Goal: Transaction & Acquisition: Purchase product/service

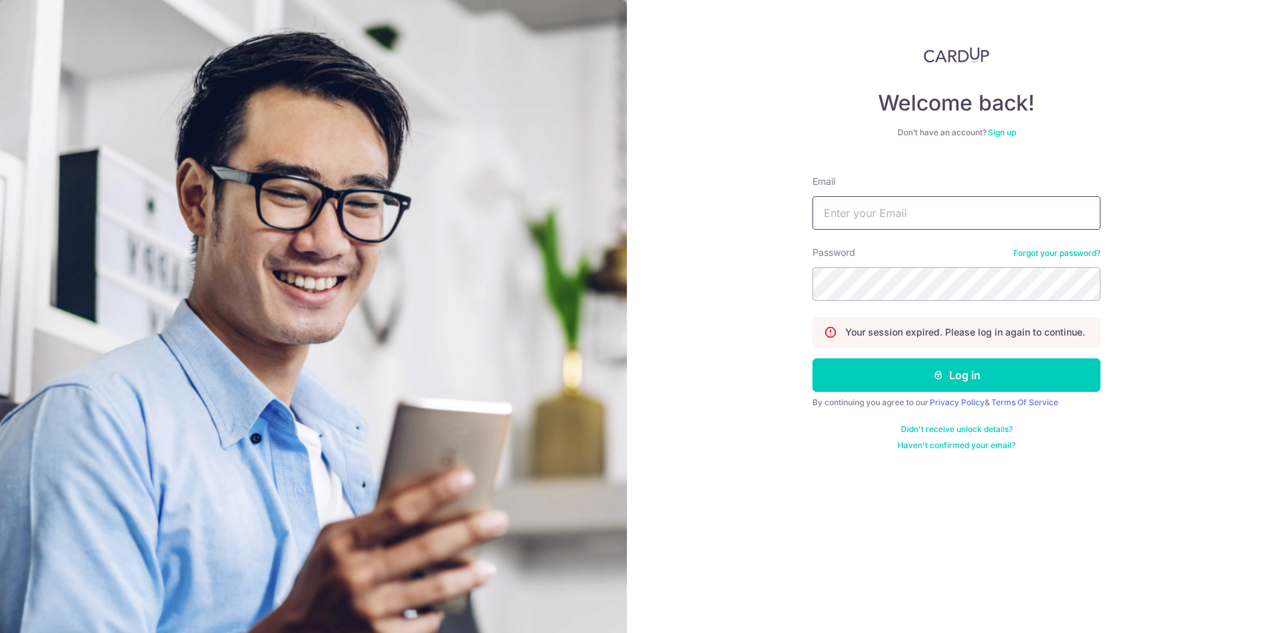
click at [901, 216] on input "Email" at bounding box center [956, 212] width 288 height 33
click at [971, 209] on input "yiling" at bounding box center [956, 212] width 288 height 33
type input "yilinglow@gmail.com"
click at [812, 358] on button "Log in" at bounding box center [956, 374] width 288 height 33
click at [663, 287] on div "Welcome back! Don’t have an account? Sign up Email yilinglow@gmail.com Password…" at bounding box center [956, 316] width 659 height 633
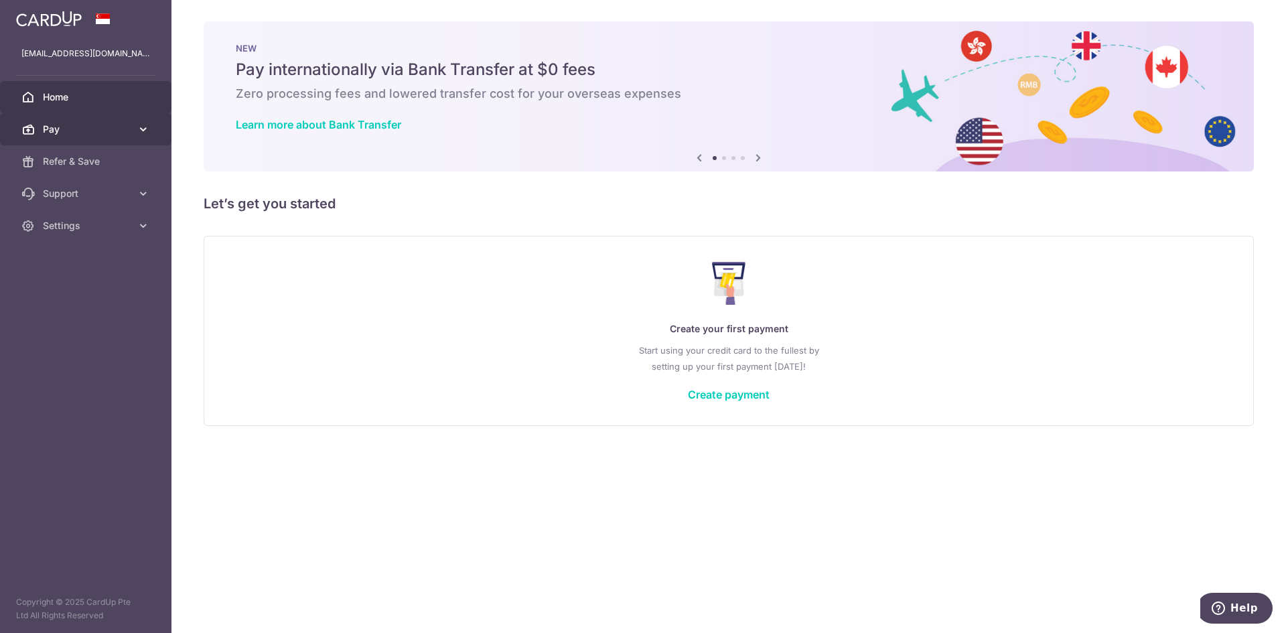
click at [107, 134] on span "Pay" at bounding box center [87, 129] width 88 height 13
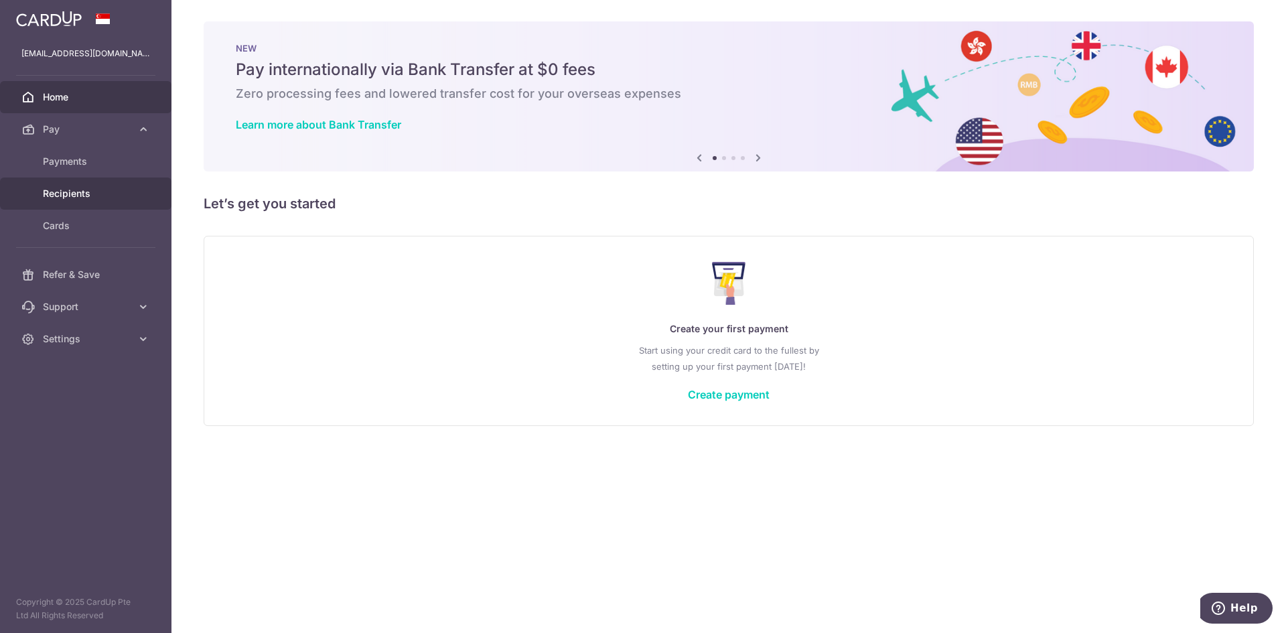
click at [103, 199] on span "Recipients" at bounding box center [87, 193] width 88 height 13
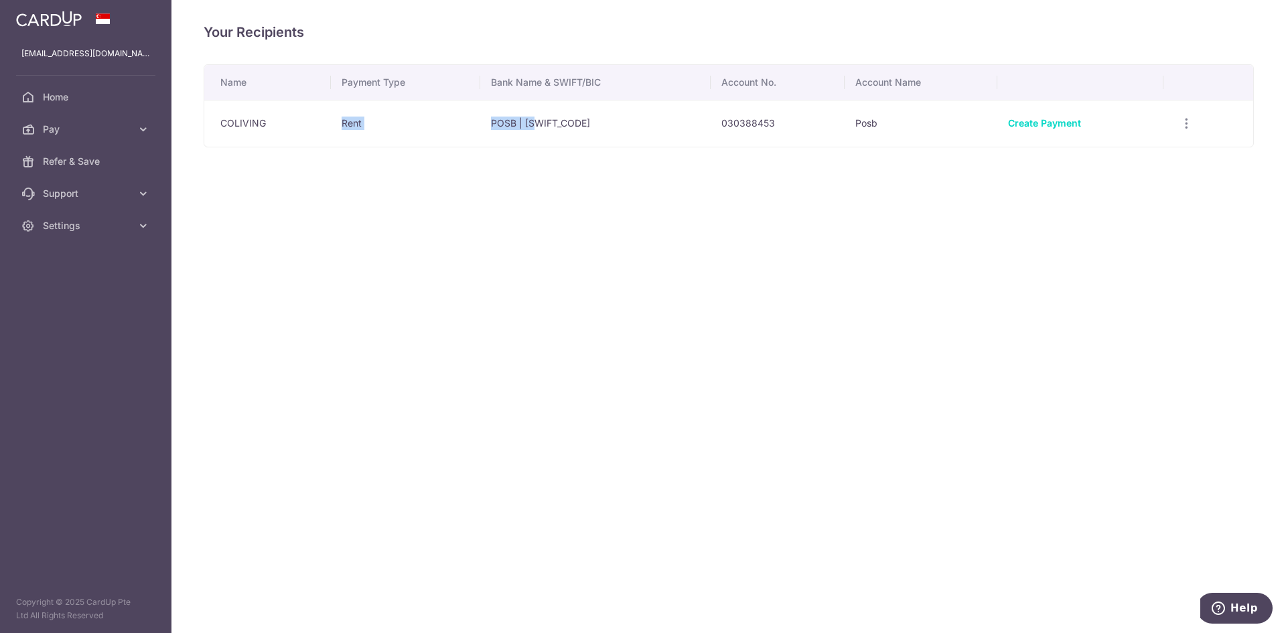
drag, startPoint x: 284, startPoint y: 127, endPoint x: 540, endPoint y: 127, distance: 256.5
click at [539, 127] on tr "COLIVING Rent POSB | DBSSSGSGXXX 030388453 Posb Create Payment View/Edit Linked…" at bounding box center [728, 123] width 1049 height 47
click at [827, 328] on div "Your Recipients Name Payment Type Bank Name & SWIFT/BIC Account No. Account Nam…" at bounding box center [728, 316] width 1114 height 633
click at [133, 123] on link "Pay" at bounding box center [85, 129] width 171 height 32
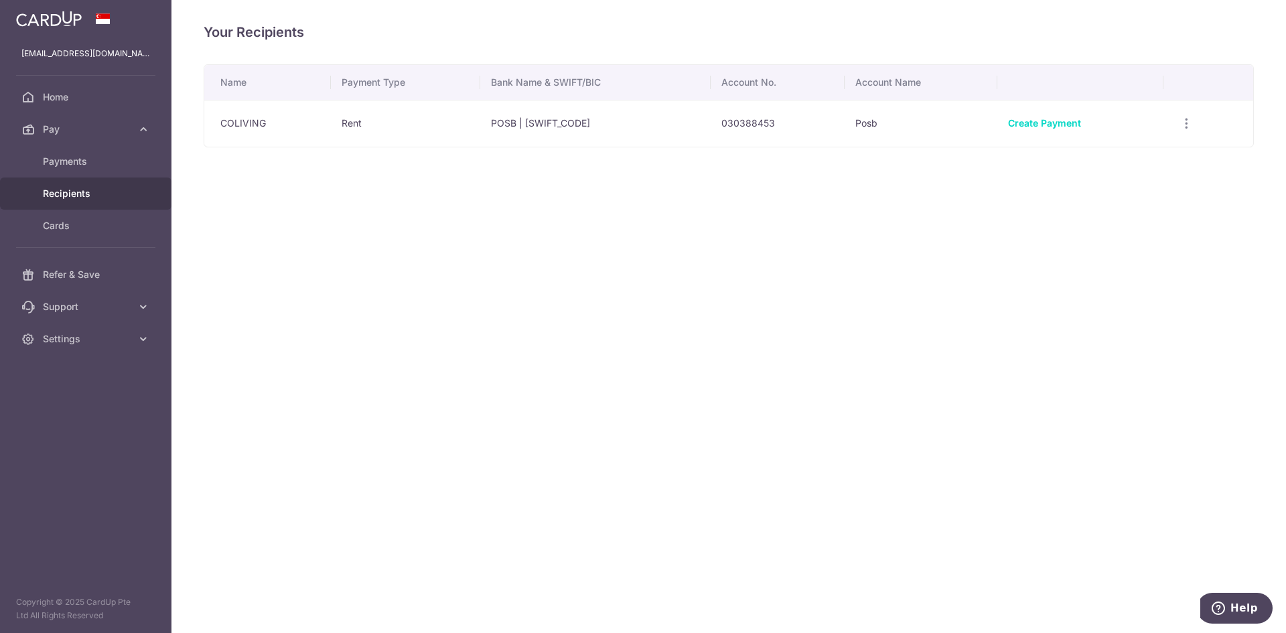
click at [92, 200] on link "Recipients" at bounding box center [85, 193] width 171 height 32
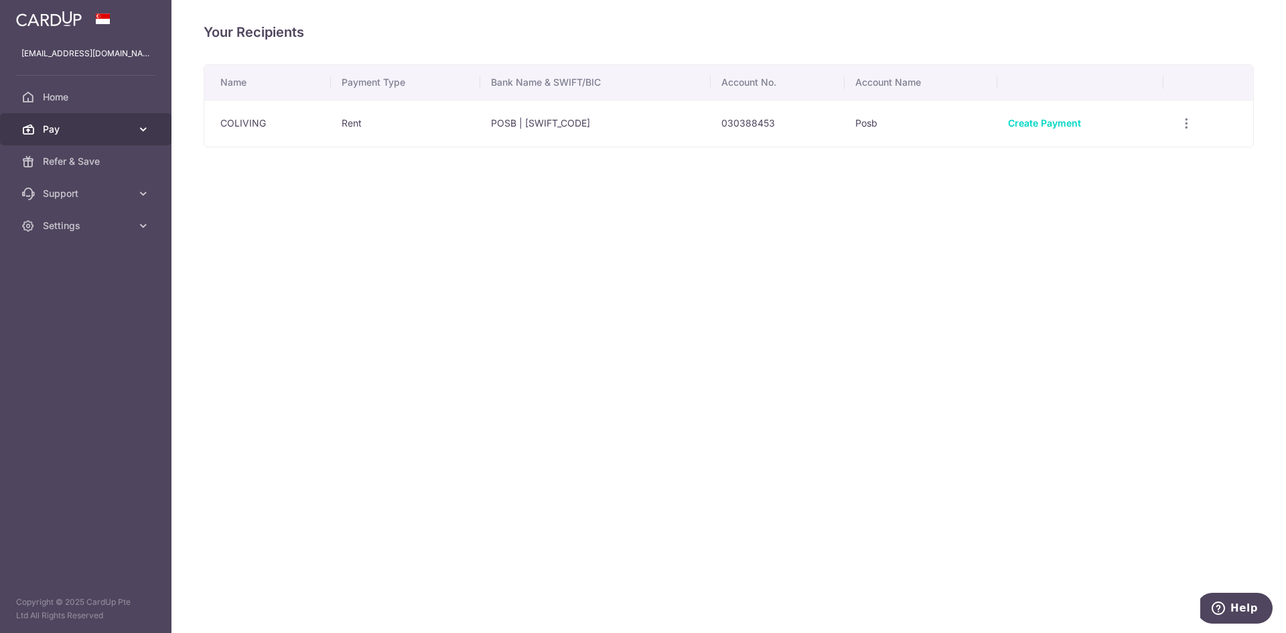
click at [102, 134] on span "Pay" at bounding box center [87, 129] width 88 height 13
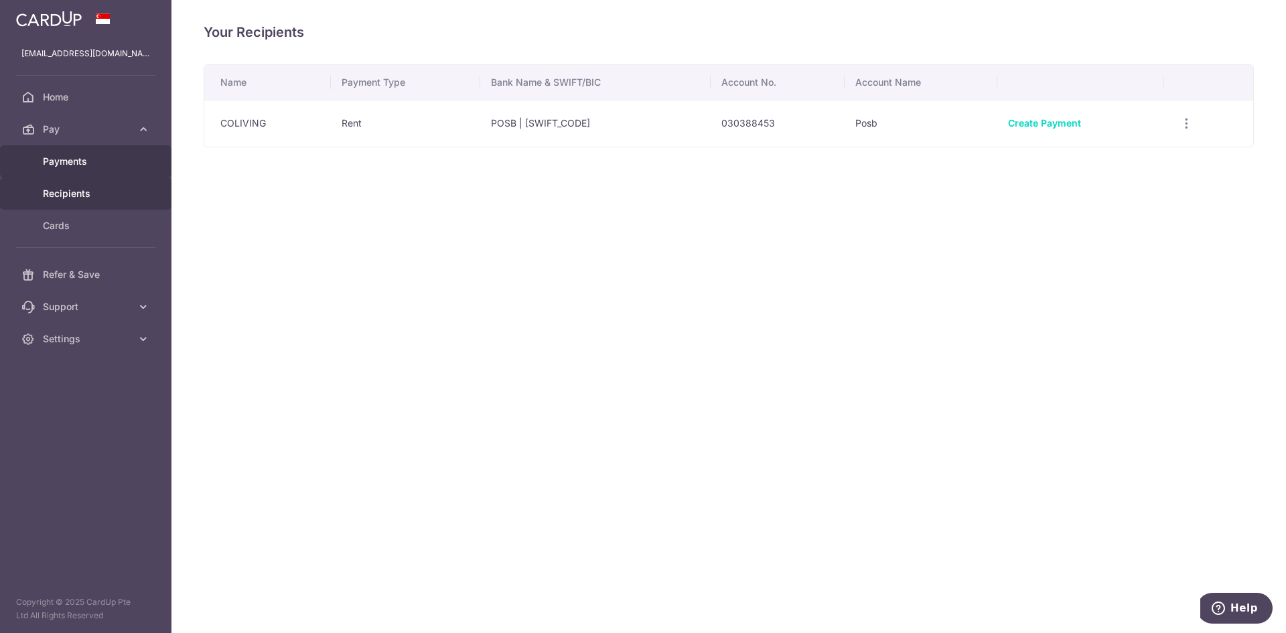
click at [92, 159] on span "Payments" at bounding box center [87, 161] width 88 height 13
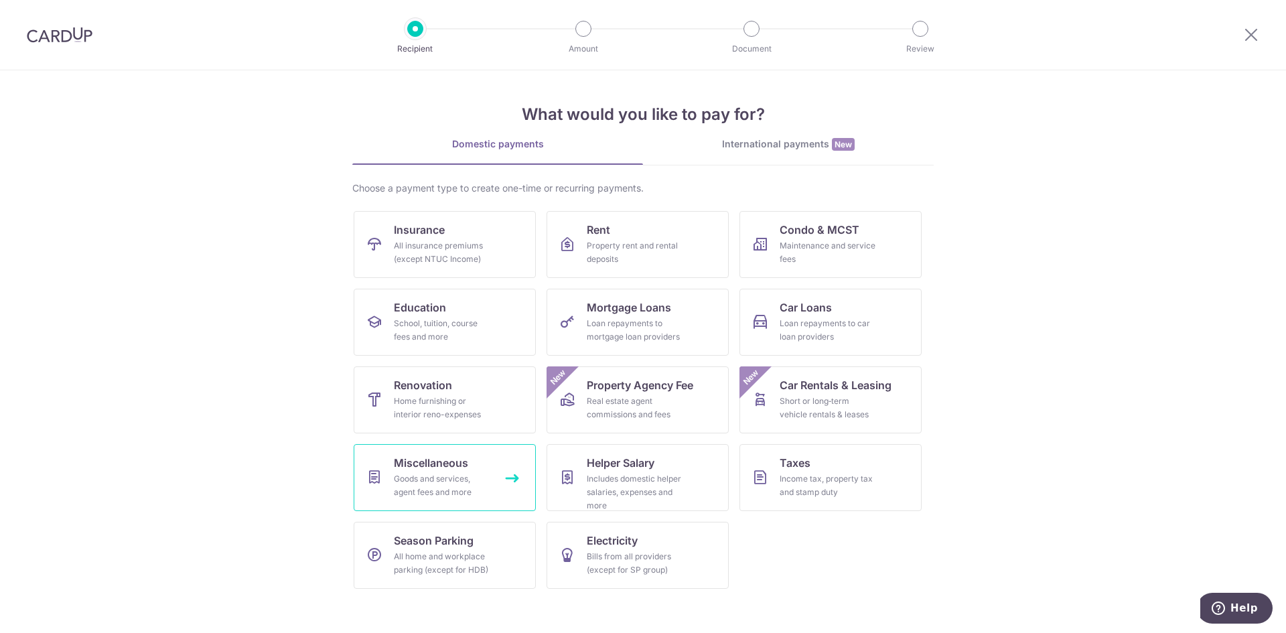
click at [472, 473] on div "Goods and services, agent fees and more" at bounding box center [442, 485] width 96 height 27
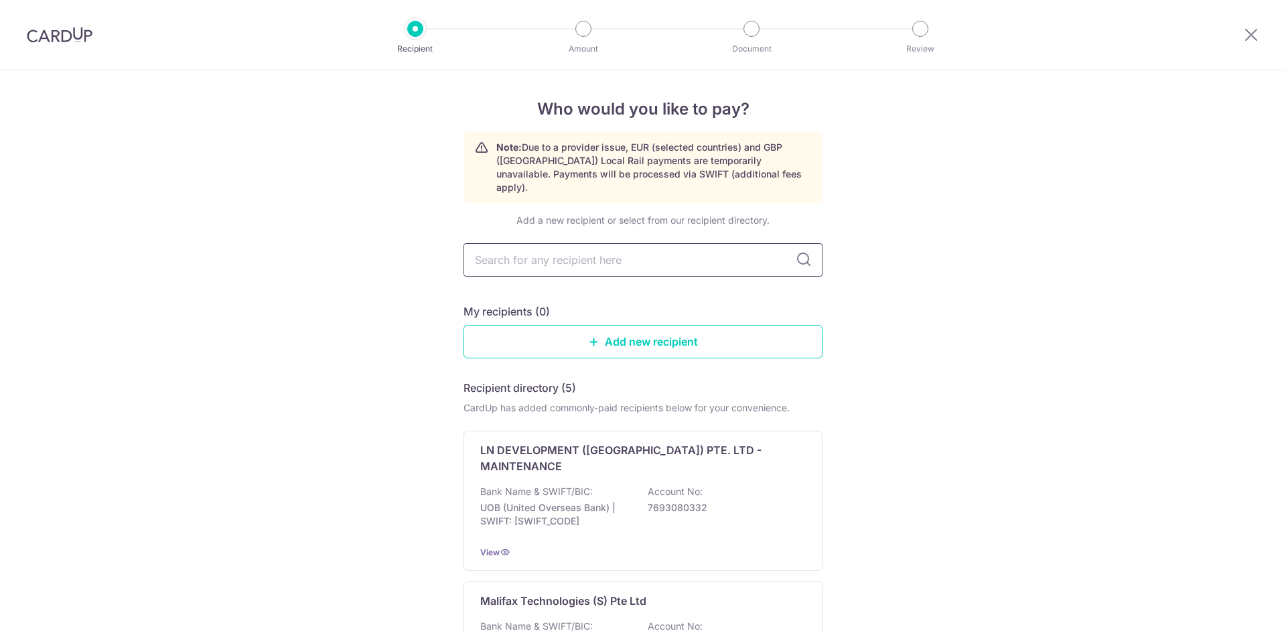
drag, startPoint x: 577, startPoint y: 235, endPoint x: 571, endPoint y: 240, distance: 7.6
click at [576, 243] on input "text" at bounding box center [642, 259] width 359 height 33
click at [764, 243] on input "text" at bounding box center [642, 259] width 359 height 33
click at [603, 245] on input "text" at bounding box center [642, 259] width 359 height 33
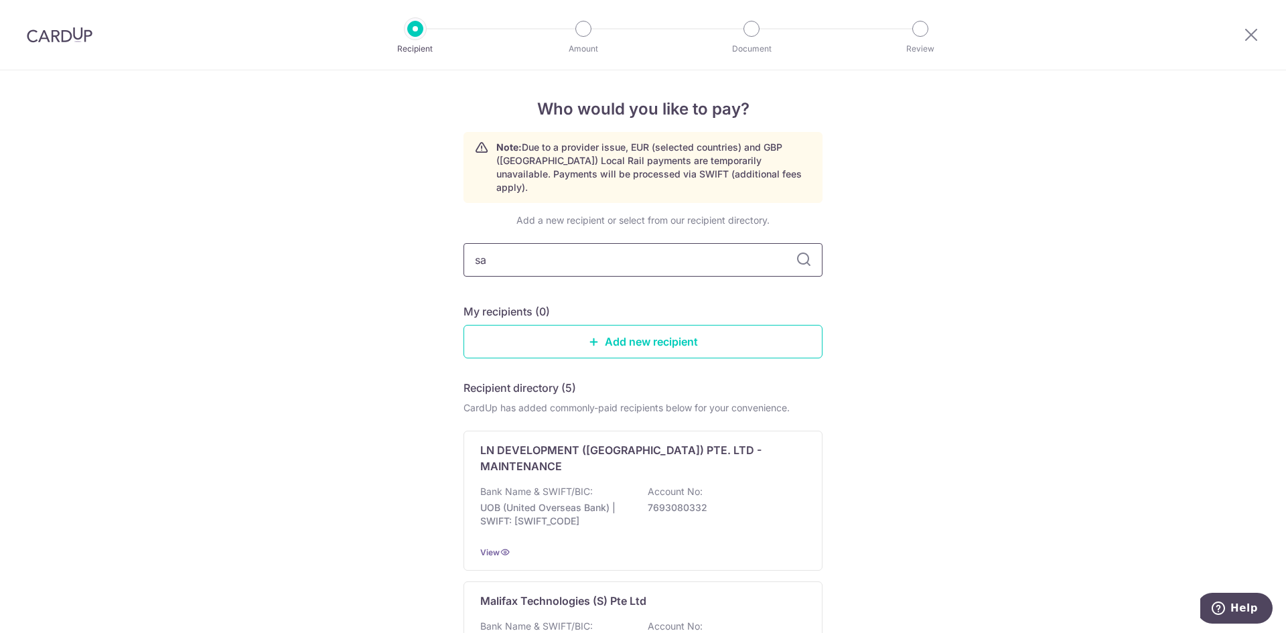
type input "sad"
drag, startPoint x: 603, startPoint y: 245, endPoint x: 423, endPoint y: 257, distance: 181.2
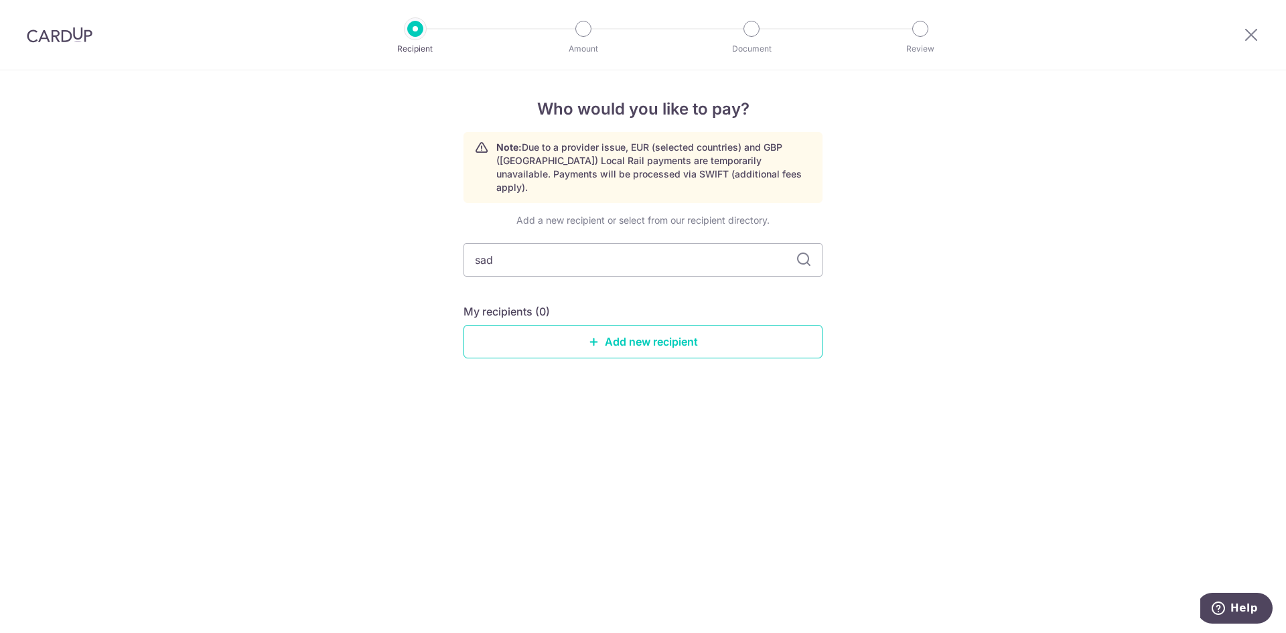
drag, startPoint x: 535, startPoint y: 251, endPoint x: 433, endPoint y: 248, distance: 101.8
click at [433, 248] on div "Who would you like to pay? Note: Due to a provider issue, EUR (selected countri…" at bounding box center [643, 351] width 1286 height 563
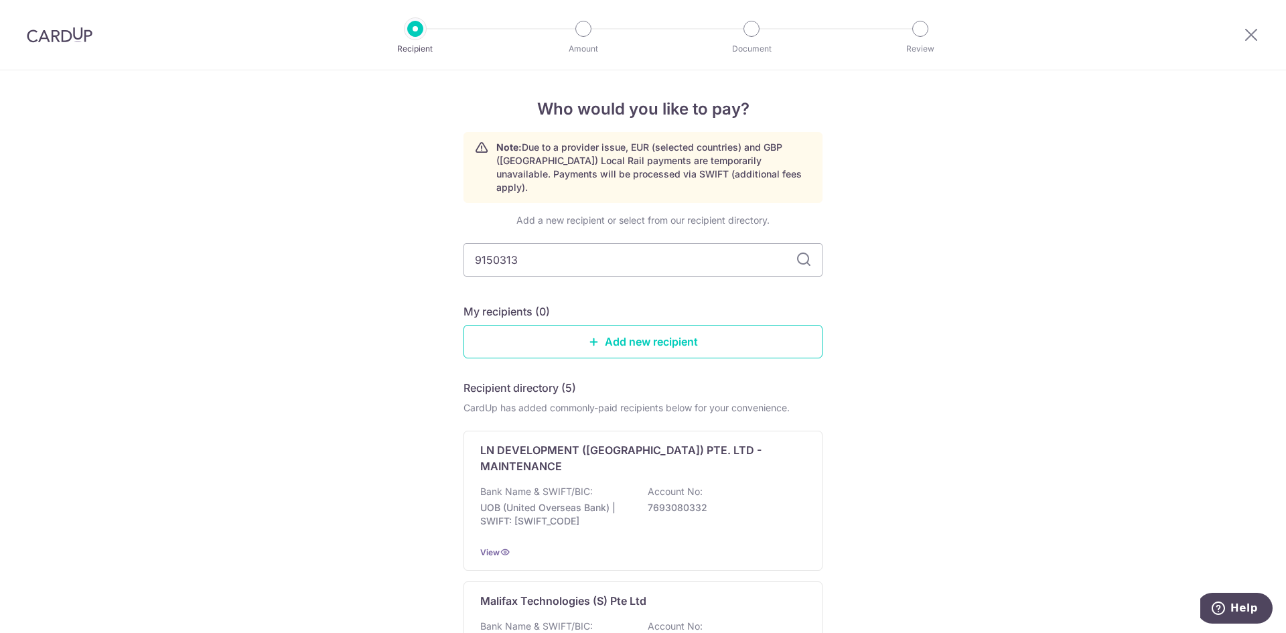
type input "91503132"
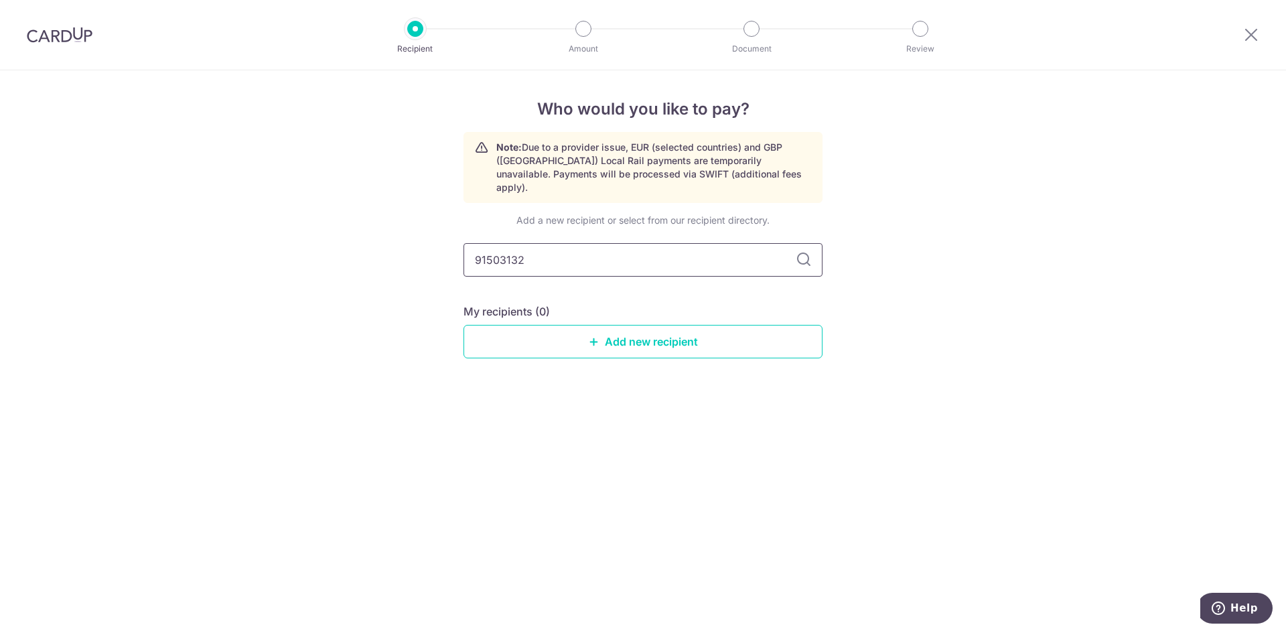
drag, startPoint x: 798, startPoint y: 248, endPoint x: 796, endPoint y: 261, distance: 12.9
click at [798, 252] on icon at bounding box center [804, 260] width 16 height 16
click at [644, 332] on link "Add new recipient" at bounding box center [642, 341] width 359 height 33
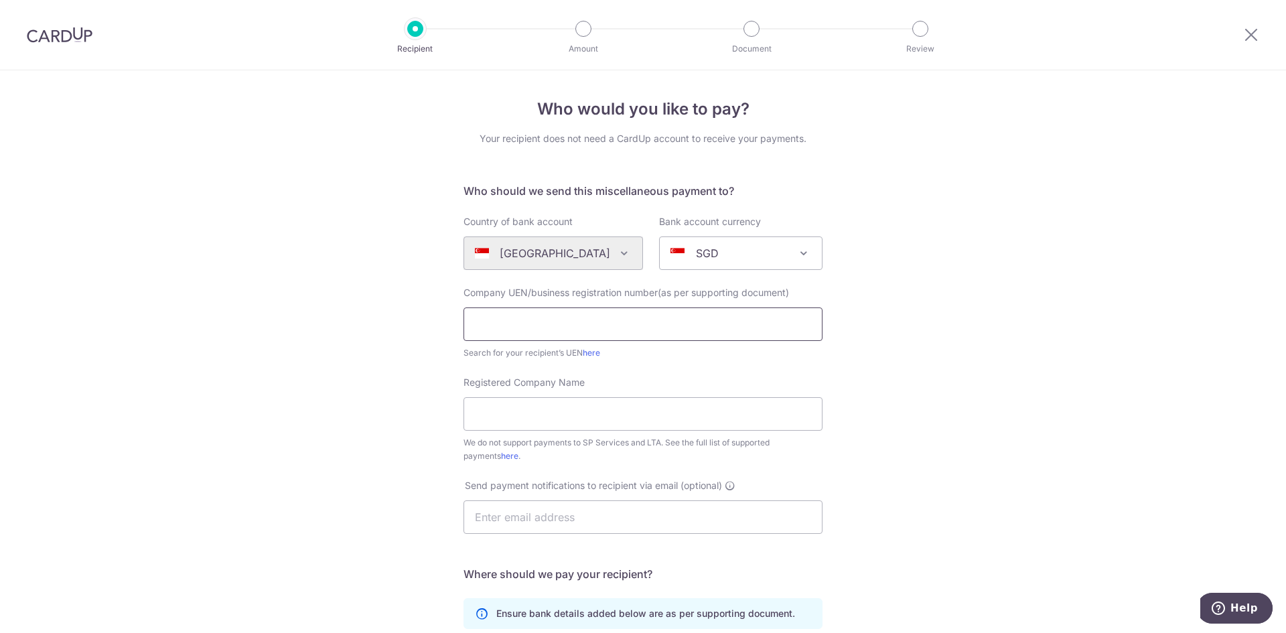
click at [567, 311] on input "text" at bounding box center [642, 323] width 359 height 33
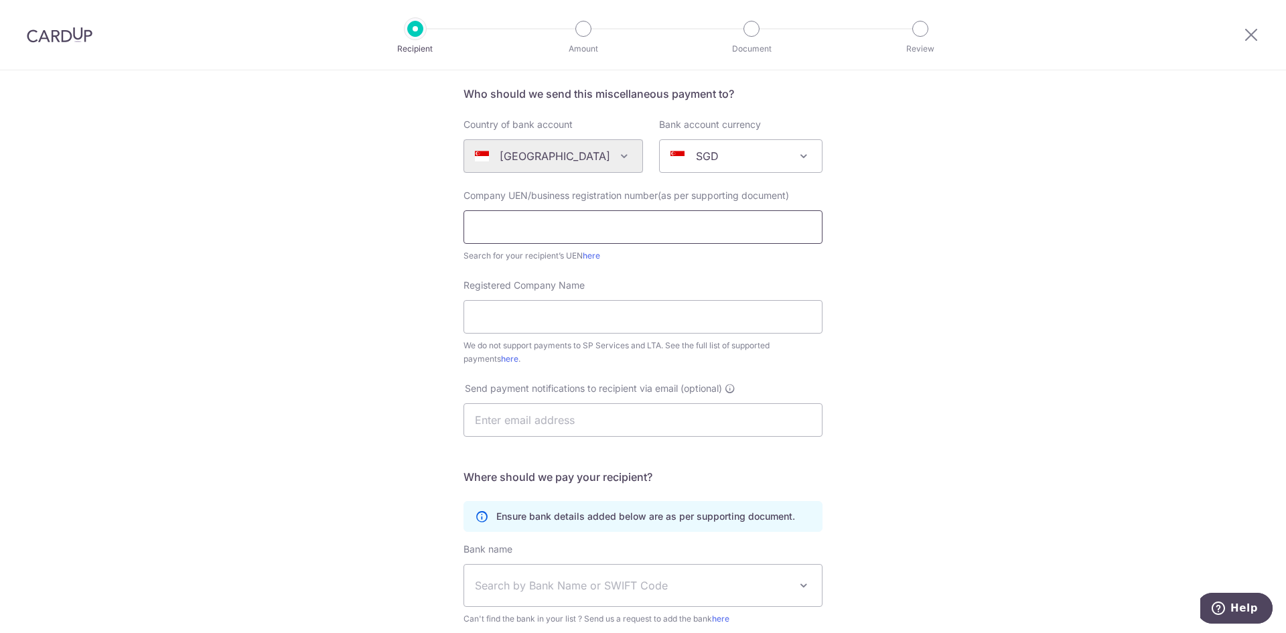
scroll to position [268, 0]
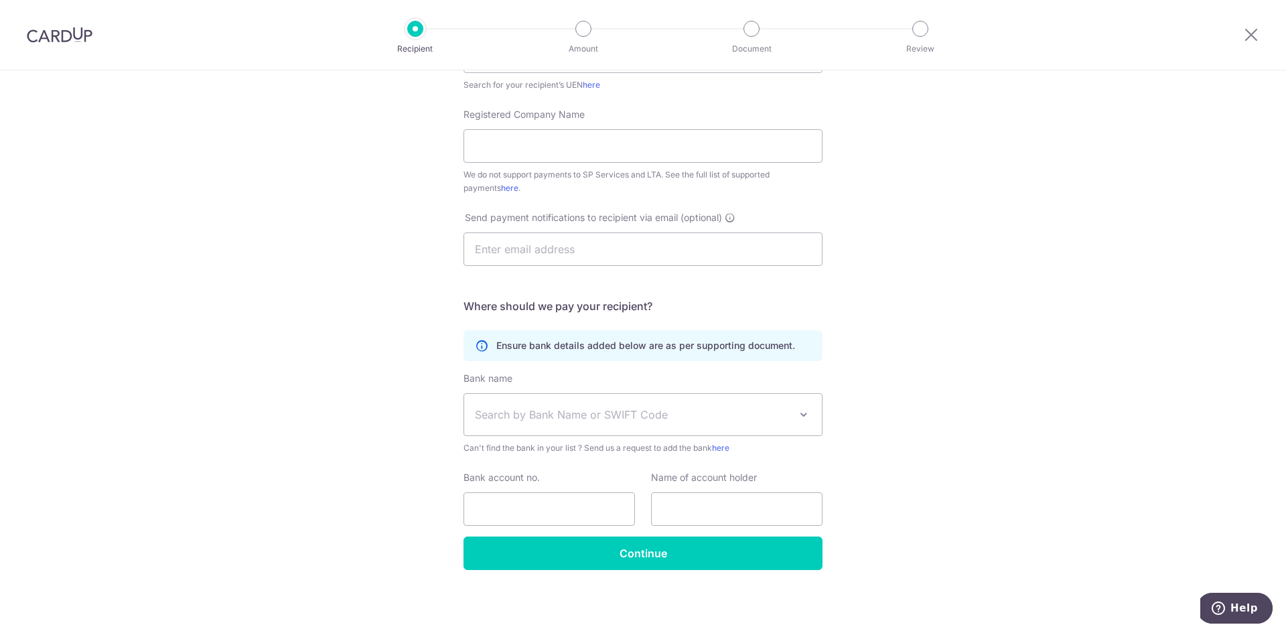
click at [301, 392] on div "Who would you like to pay? Your recipient does not need a CardUp account to rec…" at bounding box center [643, 217] width 1286 height 831
click at [676, 392] on div "Bank name (Select from our list, or add a new bank ) Select Bank UBS AG ANEXT B…" at bounding box center [642, 413] width 359 height 83
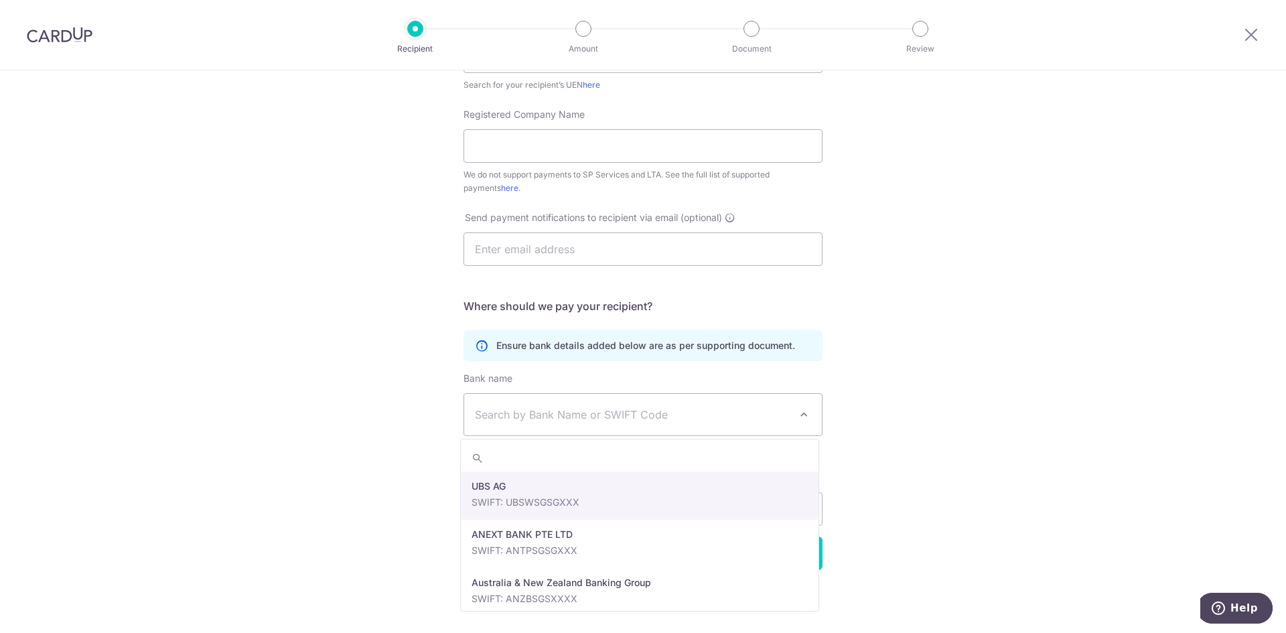
click at [659, 425] on span "Search by Bank Name or SWIFT Code" at bounding box center [643, 415] width 358 height 42
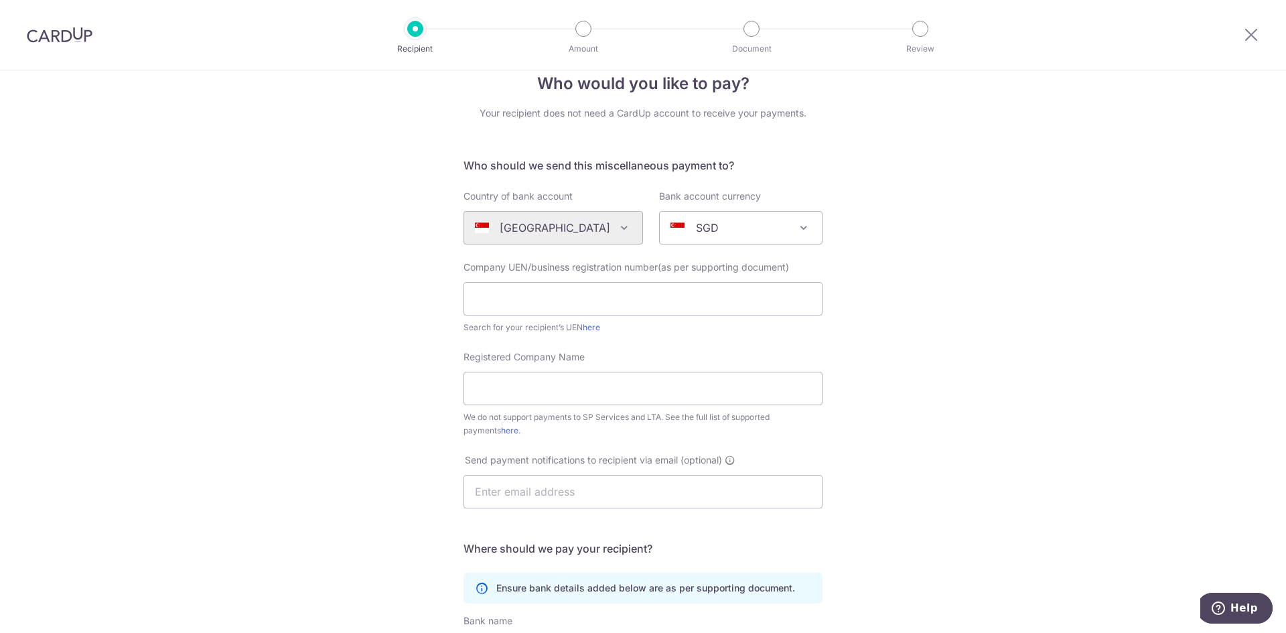
scroll to position [0, 0]
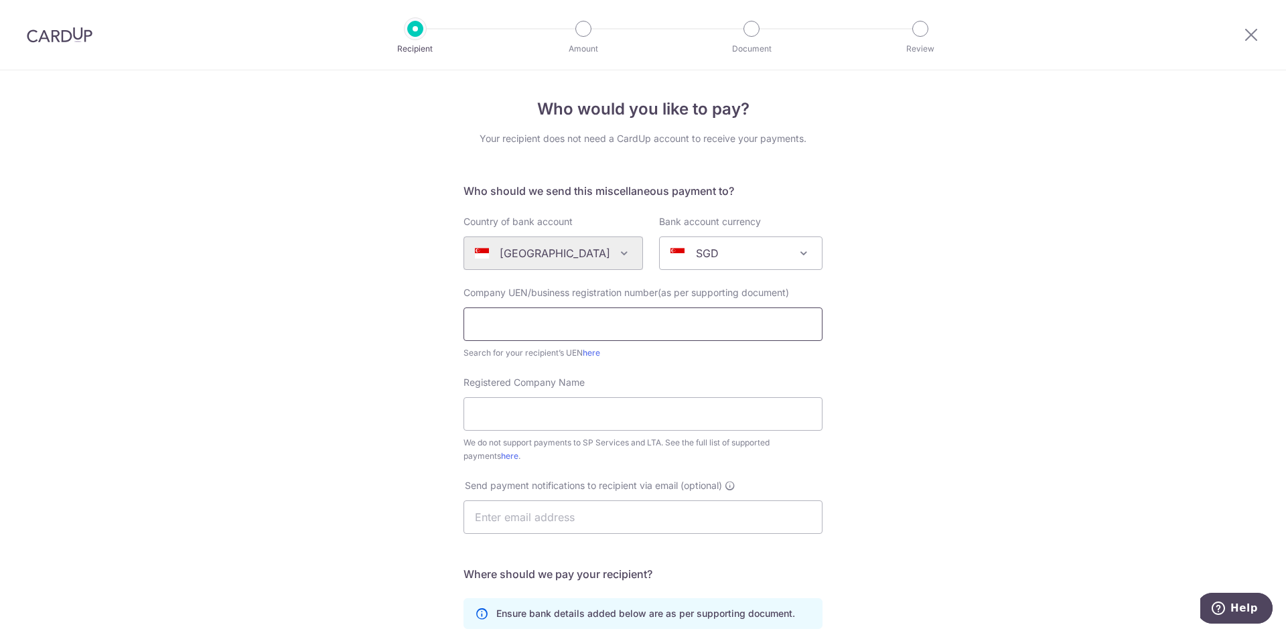
drag, startPoint x: 508, startPoint y: 329, endPoint x: 508, endPoint y: 352, distance: 23.4
click at [508, 329] on input "text" at bounding box center [642, 323] width 359 height 33
drag, startPoint x: 343, startPoint y: 433, endPoint x: 354, endPoint y: 436, distance: 11.9
click at [342, 433] on div "Who would you like to pay? Your recipient does not need a CardUp account to rec…" at bounding box center [643, 485] width 1286 height 831
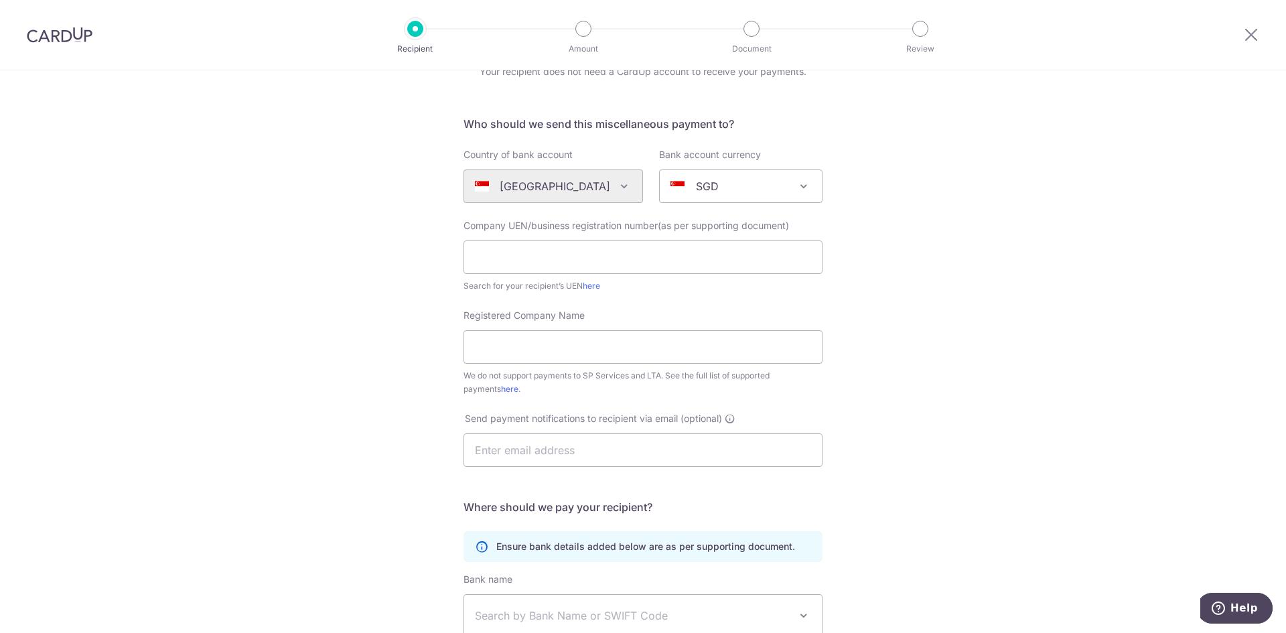
scroll to position [201, 0]
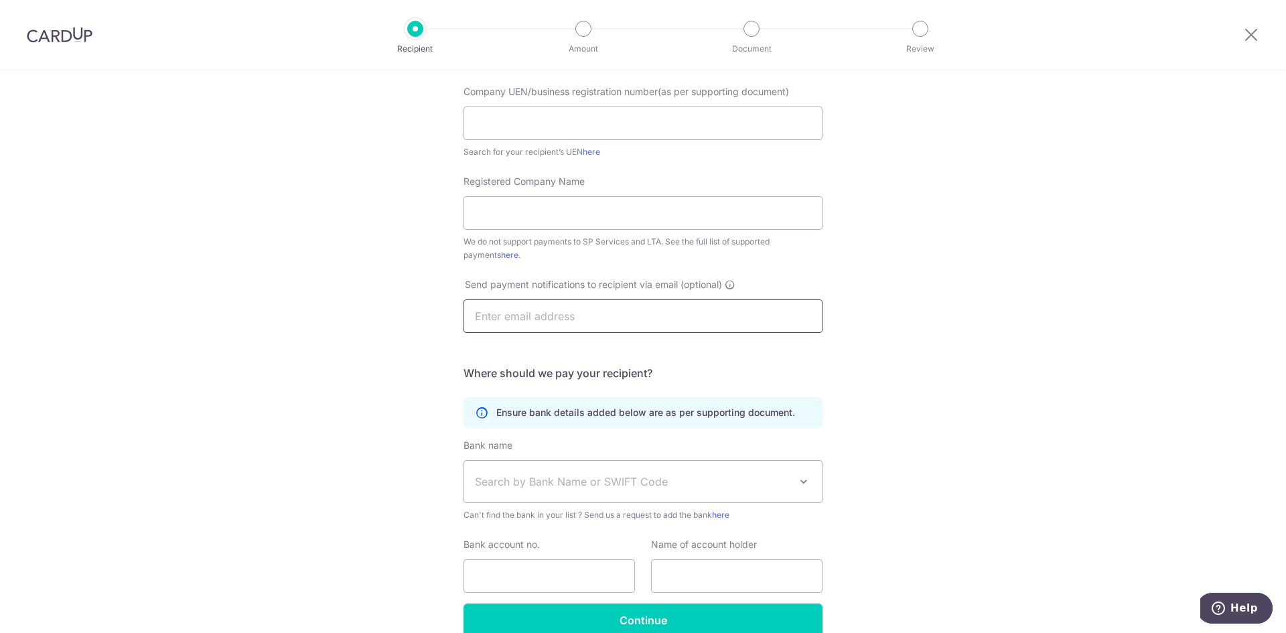
click at [581, 317] on input "text" at bounding box center [642, 315] width 359 height 33
click at [371, 389] on div "Who would you like to pay? Your recipient does not need a CardUp account to rec…" at bounding box center [643, 284] width 1286 height 831
click at [554, 472] on span "Search by Bank Name or SWIFT Code" at bounding box center [643, 482] width 358 height 42
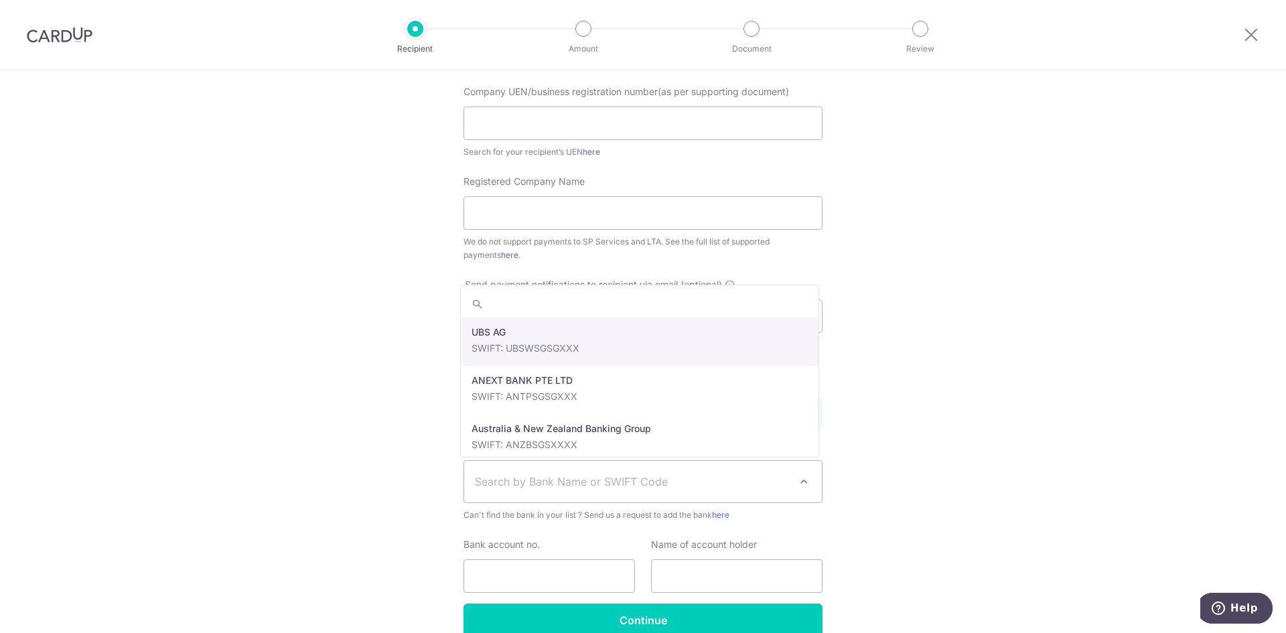
click at [229, 492] on div "Who would you like to pay? Your recipient does not need a CardUp account to rec…" at bounding box center [643, 284] width 1286 height 831
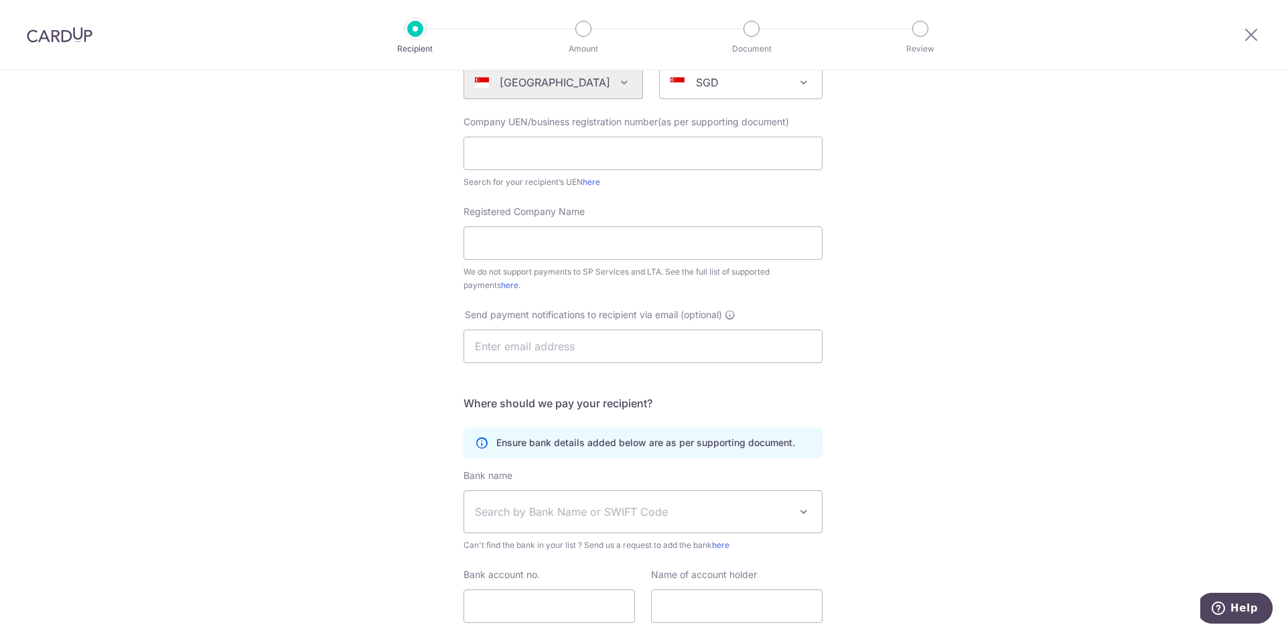
scroll to position [268, 0]
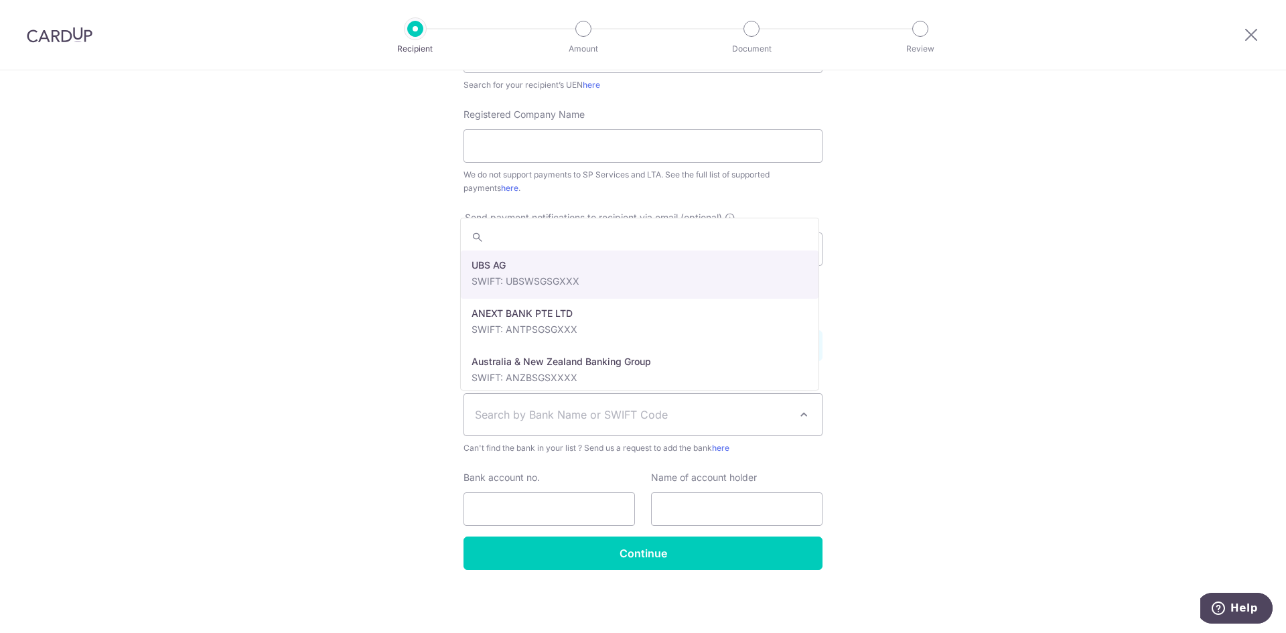
click at [681, 412] on span "Search by Bank Name or SWIFT Code" at bounding box center [632, 415] width 315 height 16
click at [1134, 248] on div "Who would you like to pay? Your recipient does not need a CardUp account to rec…" at bounding box center [643, 217] width 1286 height 831
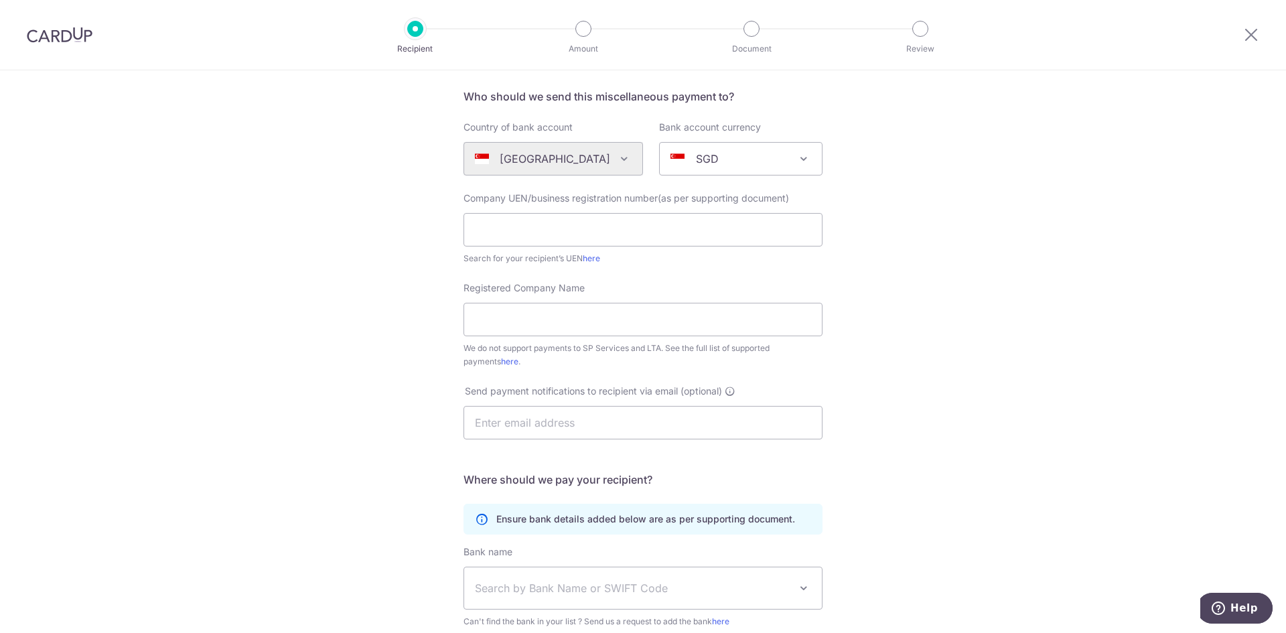
scroll to position [67, 0]
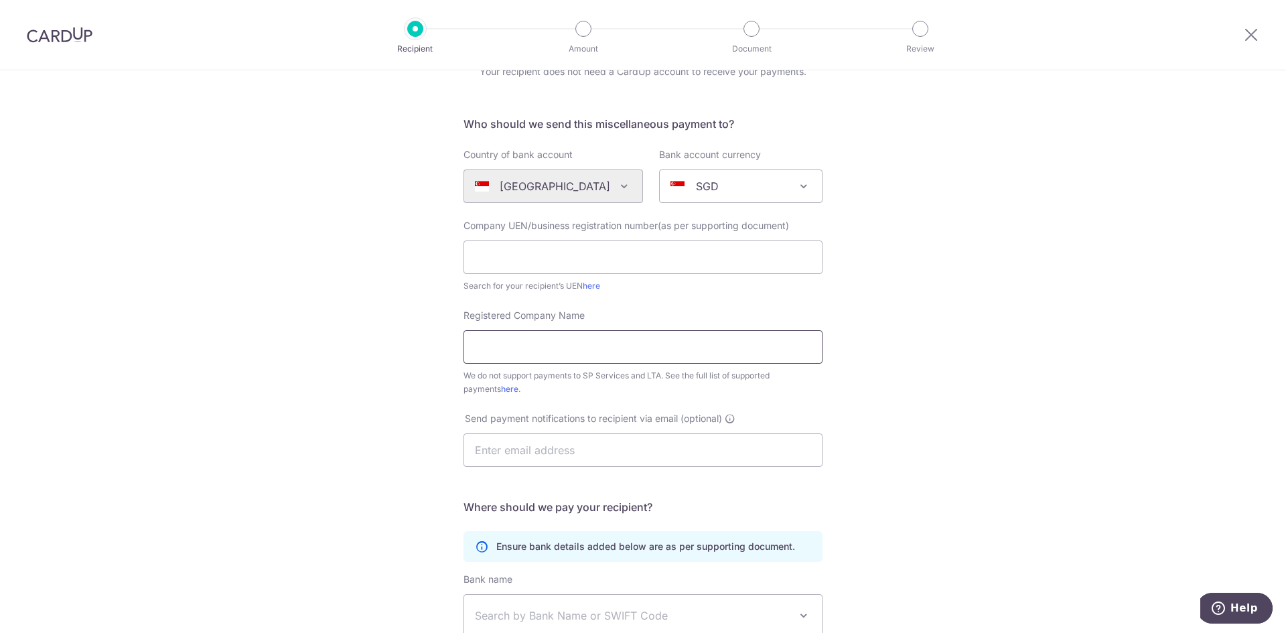
click at [551, 334] on input "Registered Company Name" at bounding box center [642, 346] width 359 height 33
click at [908, 350] on div "Who would you like to pay? Your recipient does not need a CardUp account to rec…" at bounding box center [643, 418] width 1286 height 831
drag, startPoint x: 651, startPoint y: 376, endPoint x: 856, endPoint y: 376, distance: 204.9
click at [856, 376] on div "Who would you like to pay? Your recipient does not need a CardUp account to rec…" at bounding box center [643, 418] width 1286 height 831
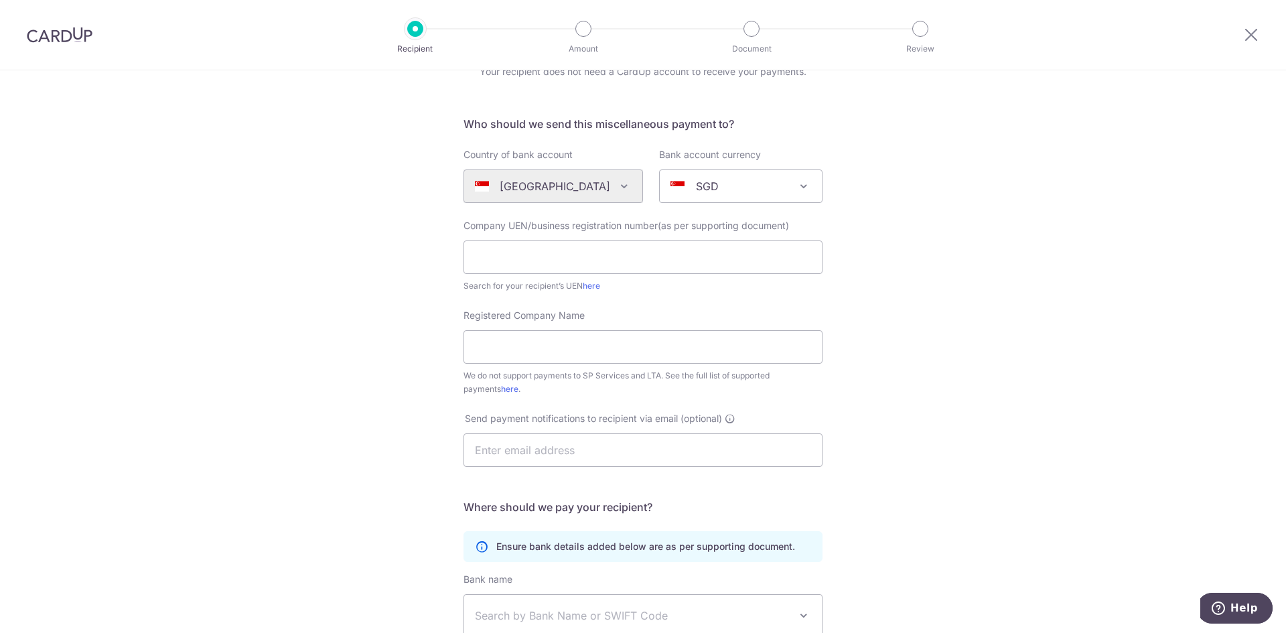
drag, startPoint x: 537, startPoint y: 417, endPoint x: 703, endPoint y: 395, distance: 167.6
click at [703, 395] on form "Who should we send this miscellaneous payment to? Country of bank account Alger…" at bounding box center [642, 443] width 359 height 655
click at [1003, 403] on div "Who would you like to pay? Your recipient does not need a CardUp account to rec…" at bounding box center [643, 418] width 1286 height 831
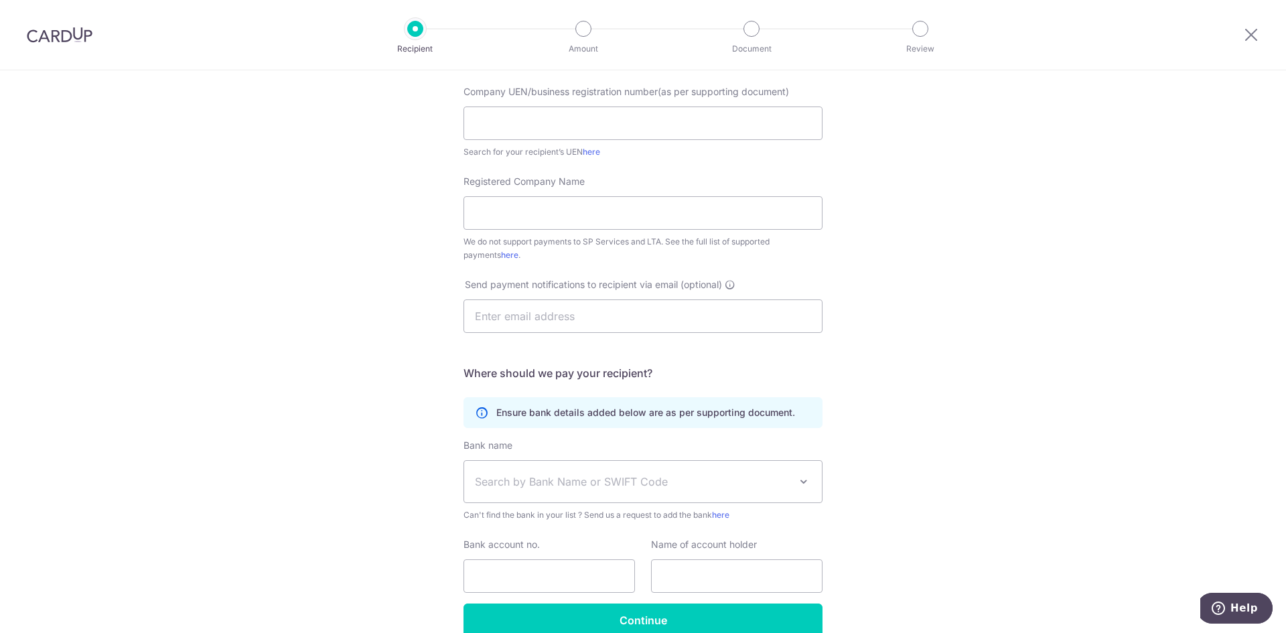
scroll to position [268, 0]
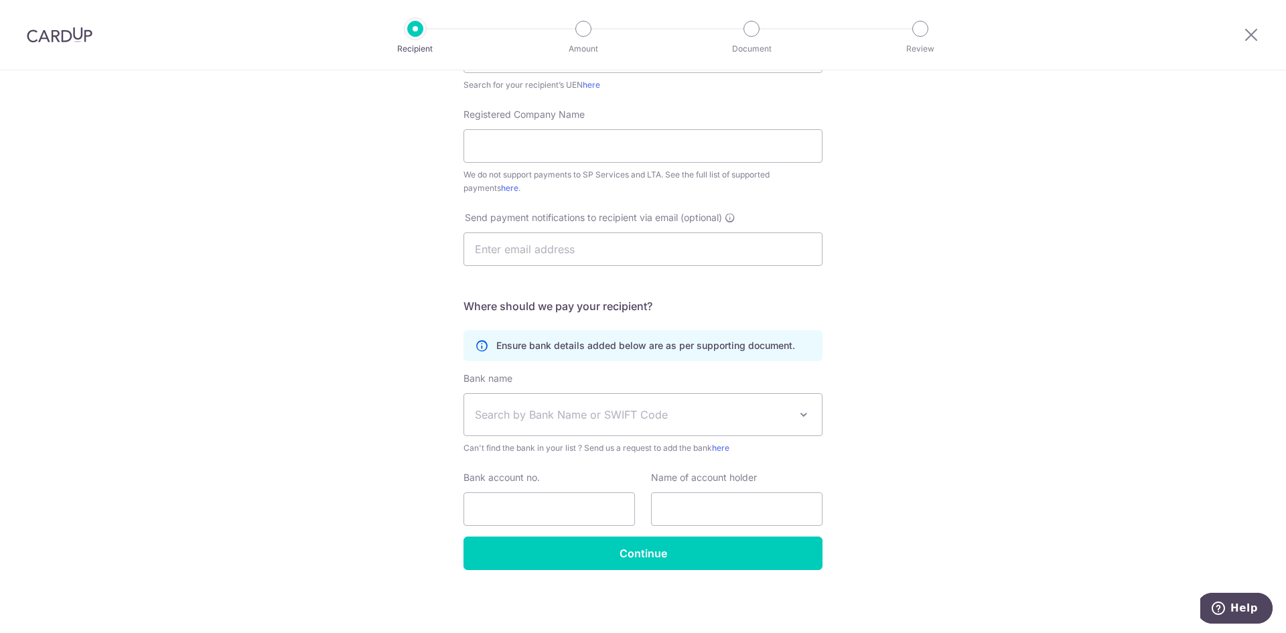
click at [680, 411] on span "Search by Bank Name or SWIFT Code" at bounding box center [632, 415] width 315 height 16
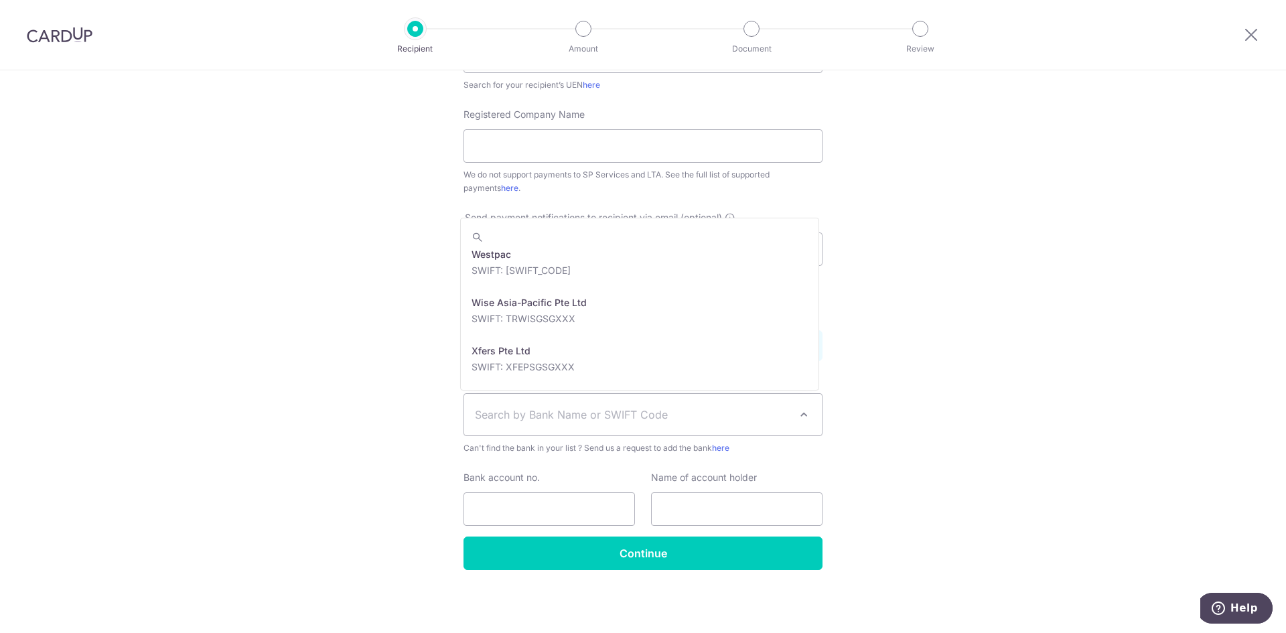
scroll to position [0, 0]
click at [922, 332] on div "Who would you like to pay? Your recipient does not need a CardUp account to rec…" at bounding box center [643, 217] width 1286 height 831
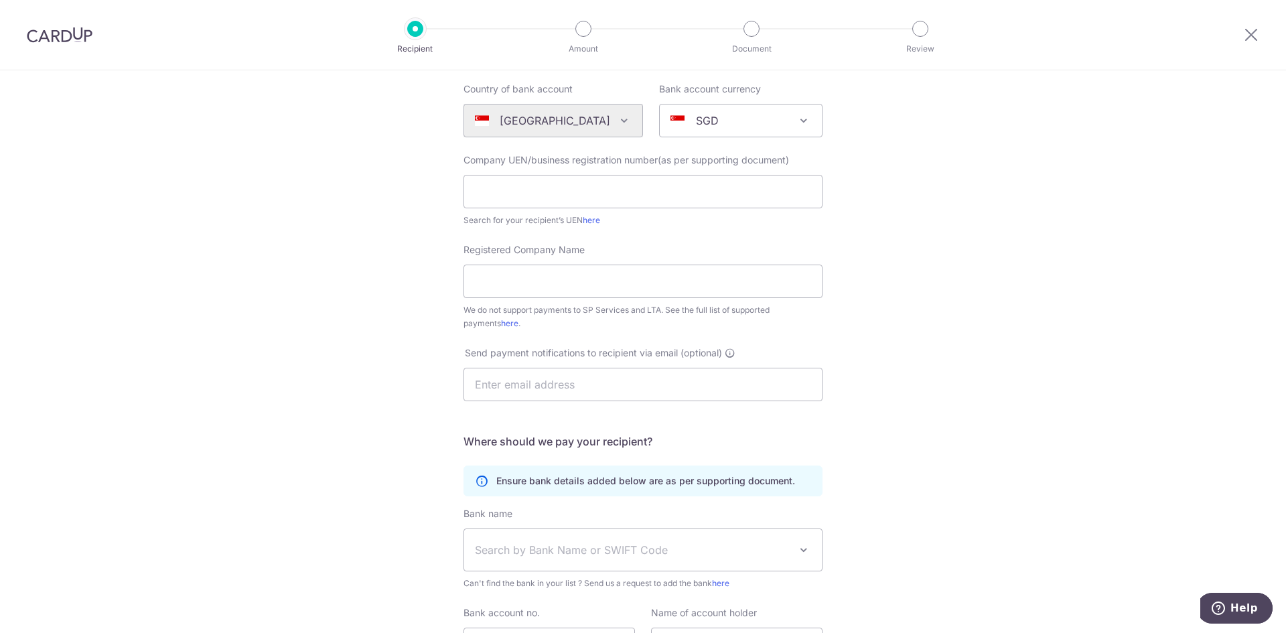
scroll to position [268, 0]
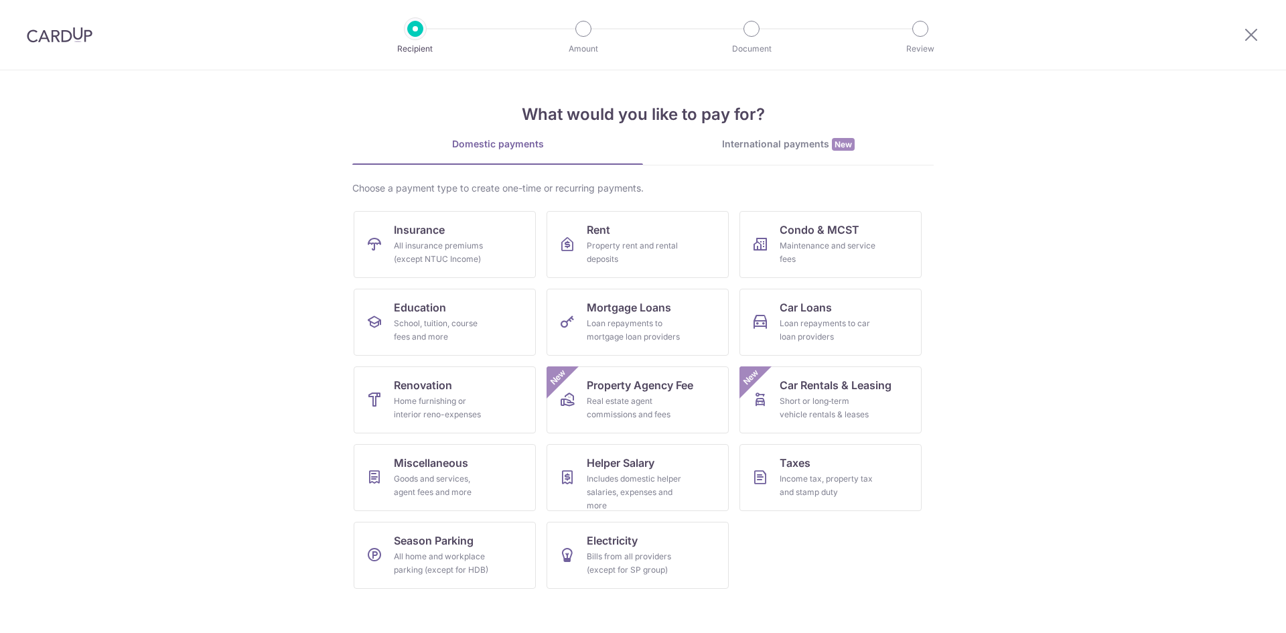
click at [52, 27] on img at bounding box center [60, 35] width 66 height 16
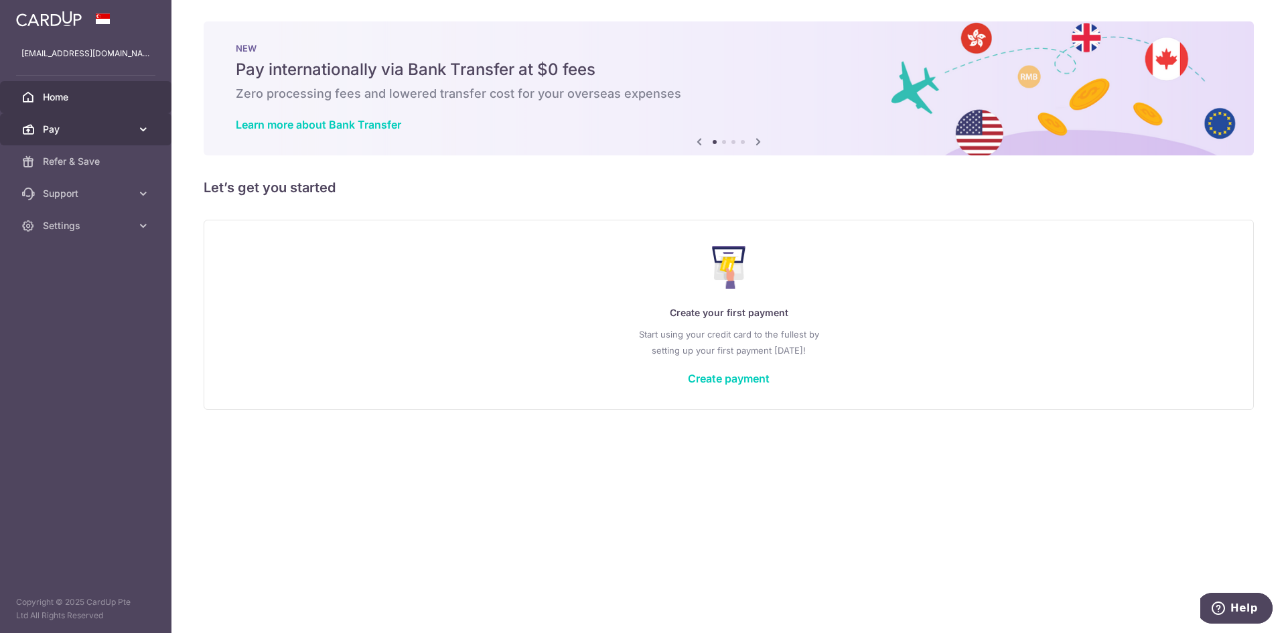
click at [104, 131] on span "Pay" at bounding box center [87, 129] width 88 height 13
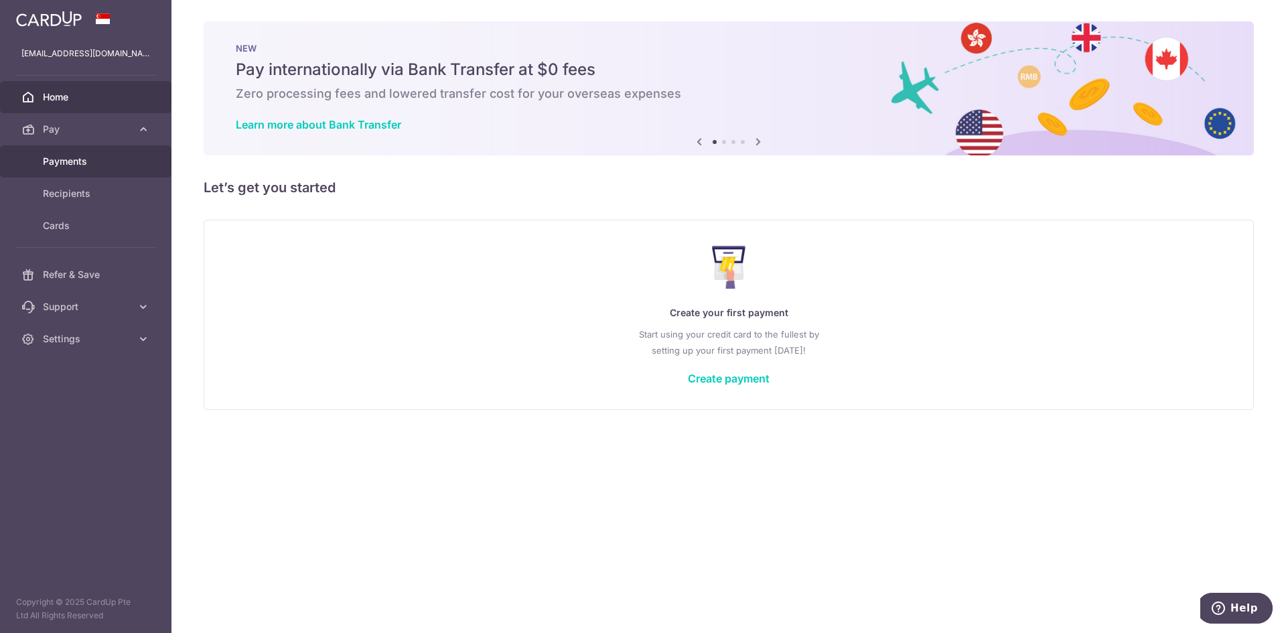
click at [121, 150] on link "Payments" at bounding box center [85, 161] width 171 height 32
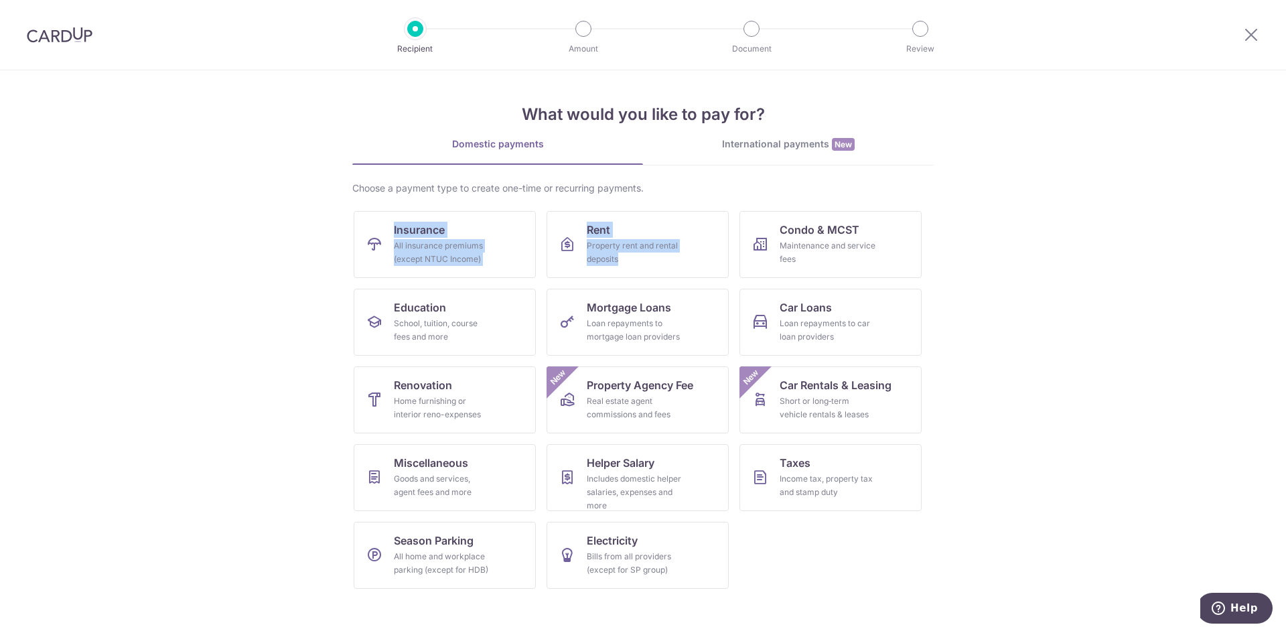
drag, startPoint x: 143, startPoint y: 233, endPoint x: 1208, endPoint y: 241, distance: 1065.0
click at [1208, 241] on section "What would you like to pay for? Domestic payments International payments New Ch…" at bounding box center [643, 351] width 1286 height 563
click at [792, 135] on div "What would you like to pay for? Domestic payments International payments New Ch…" at bounding box center [642, 334] width 581 height 529
click at [555, 148] on div "Domestic payments" at bounding box center [497, 143] width 291 height 13
click at [724, 148] on div "International payments New" at bounding box center [788, 144] width 291 height 14
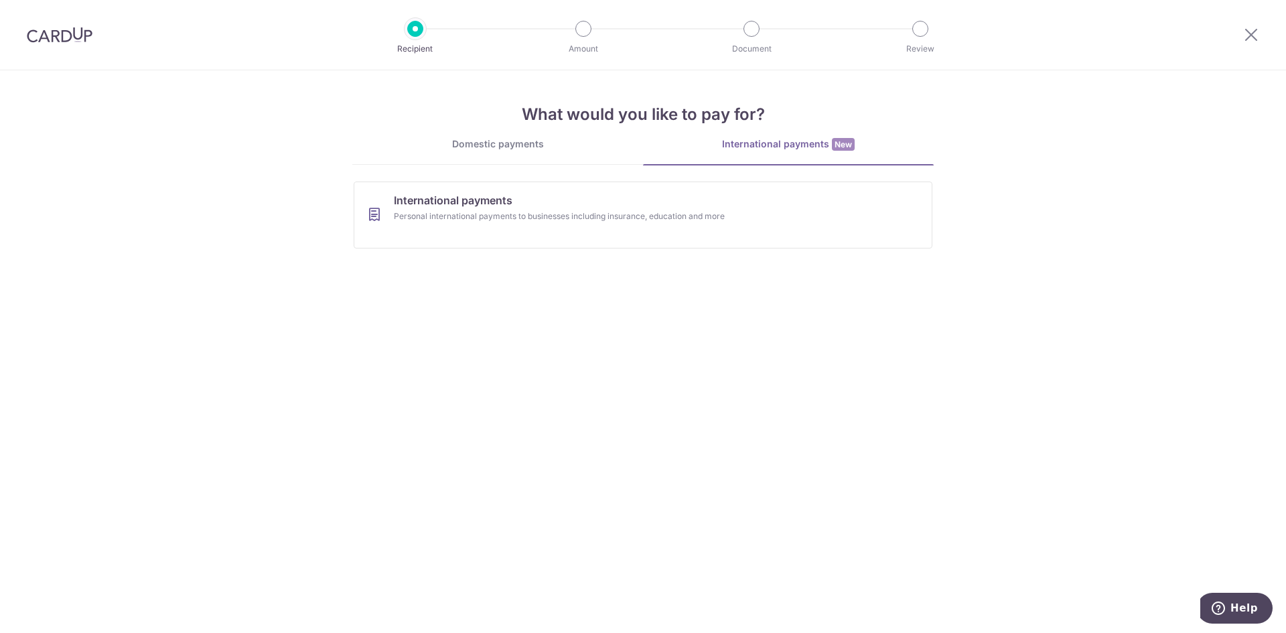
click at [549, 153] on link "Domestic payments" at bounding box center [497, 150] width 291 height 27
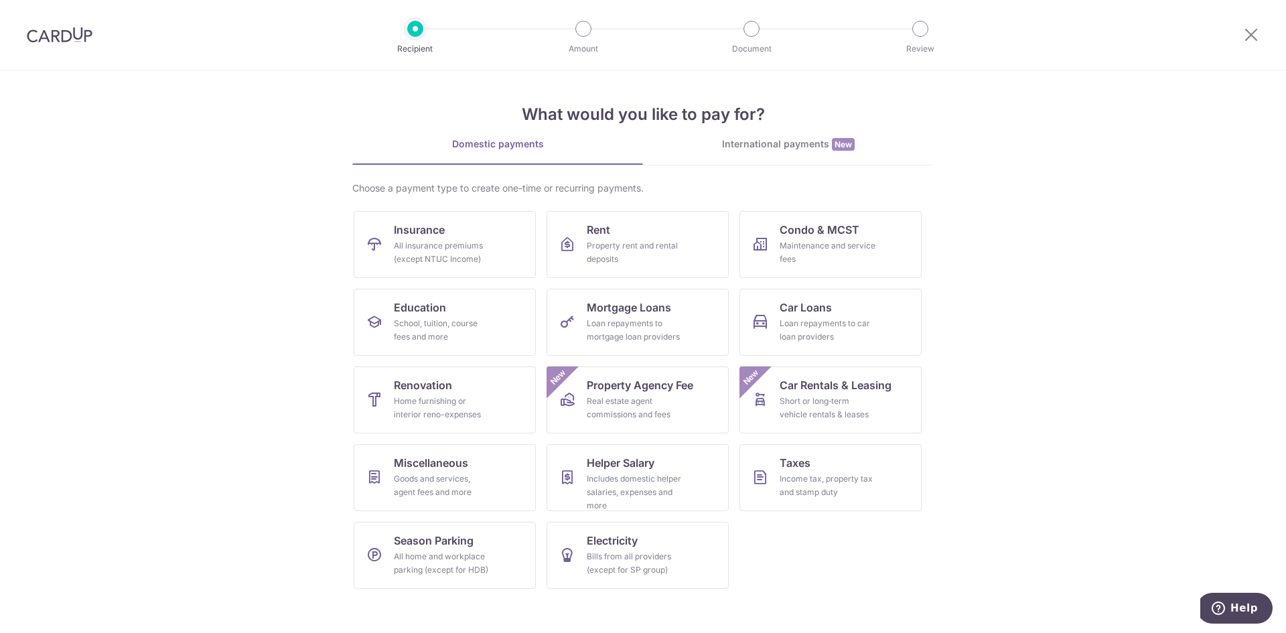
click at [581, 38] on div "Recipient Amount Document Review" at bounding box center [667, 35] width 575 height 70
click at [583, 31] on div at bounding box center [583, 29] width 16 height 16
click at [1224, 614] on icon "Help" at bounding box center [1218, 607] width 13 height 13
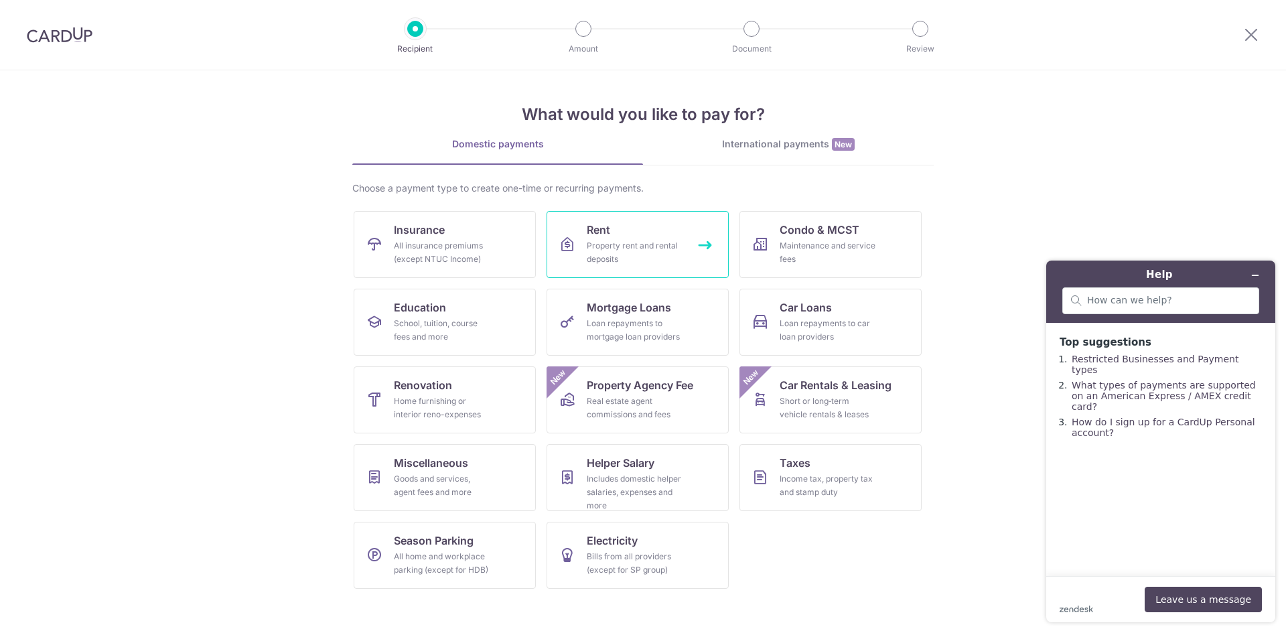
click at [654, 257] on div "Property rent and rental deposits" at bounding box center [635, 252] width 96 height 27
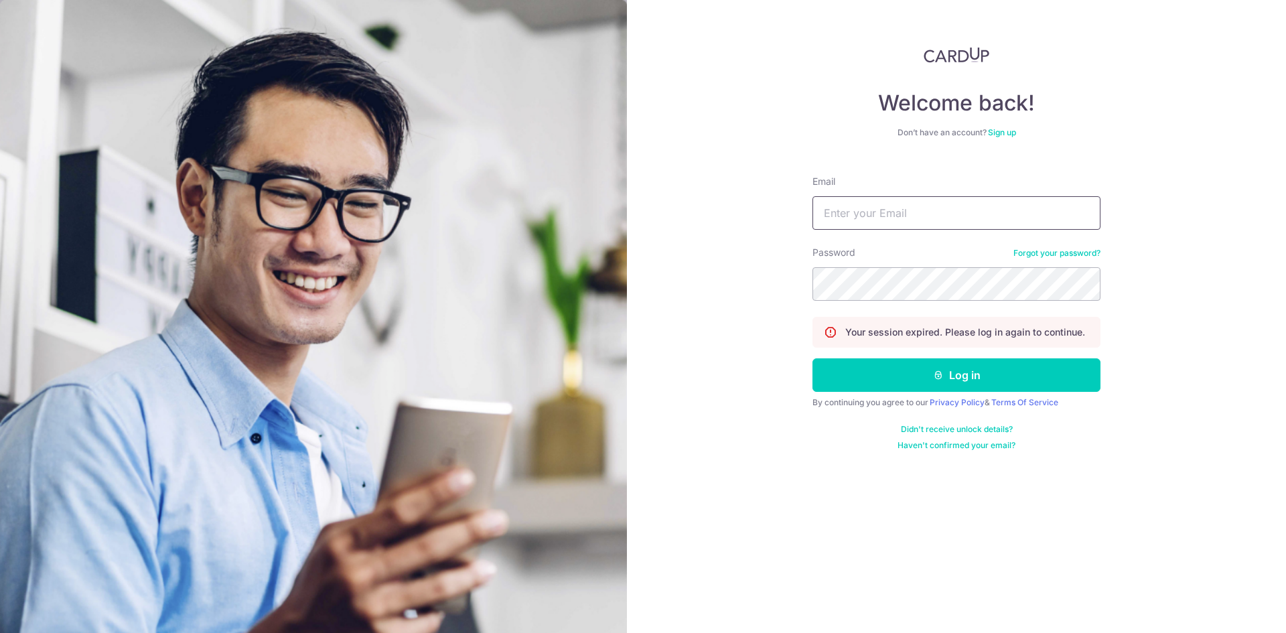
click at [954, 200] on input "Email" at bounding box center [956, 212] width 288 height 33
type input "[EMAIL_ADDRESS][DOMAIN_NAME]"
click at [812, 358] on button "Log in" at bounding box center [956, 374] width 288 height 33
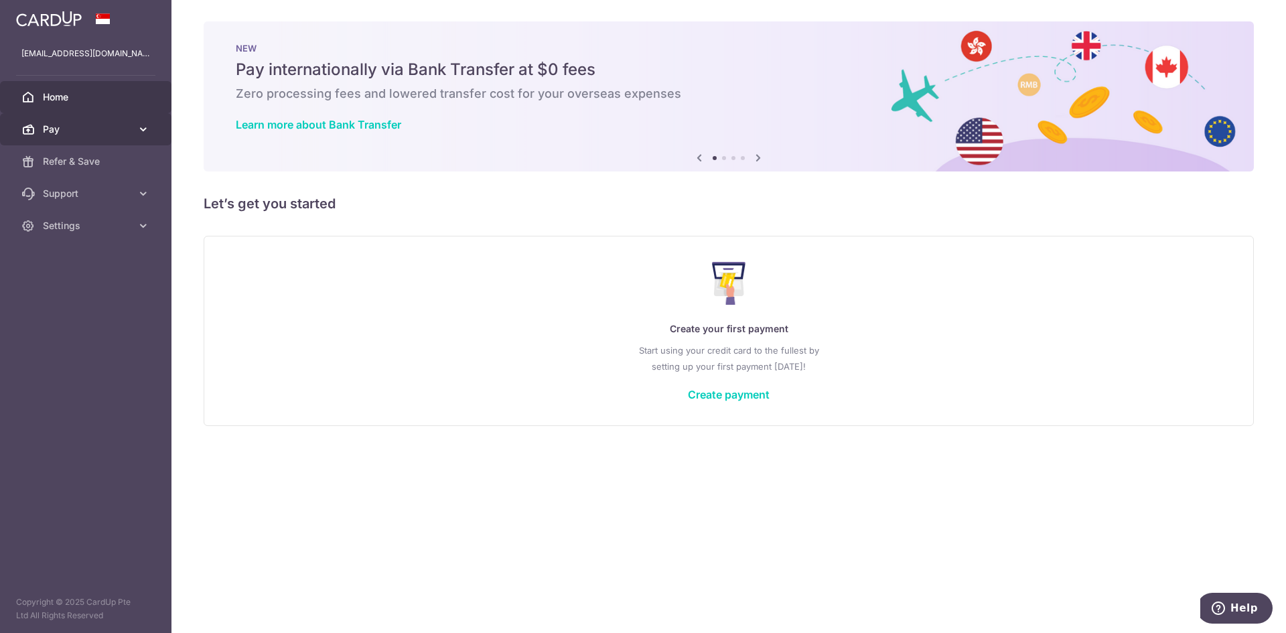
click at [65, 137] on link "Pay" at bounding box center [85, 129] width 171 height 32
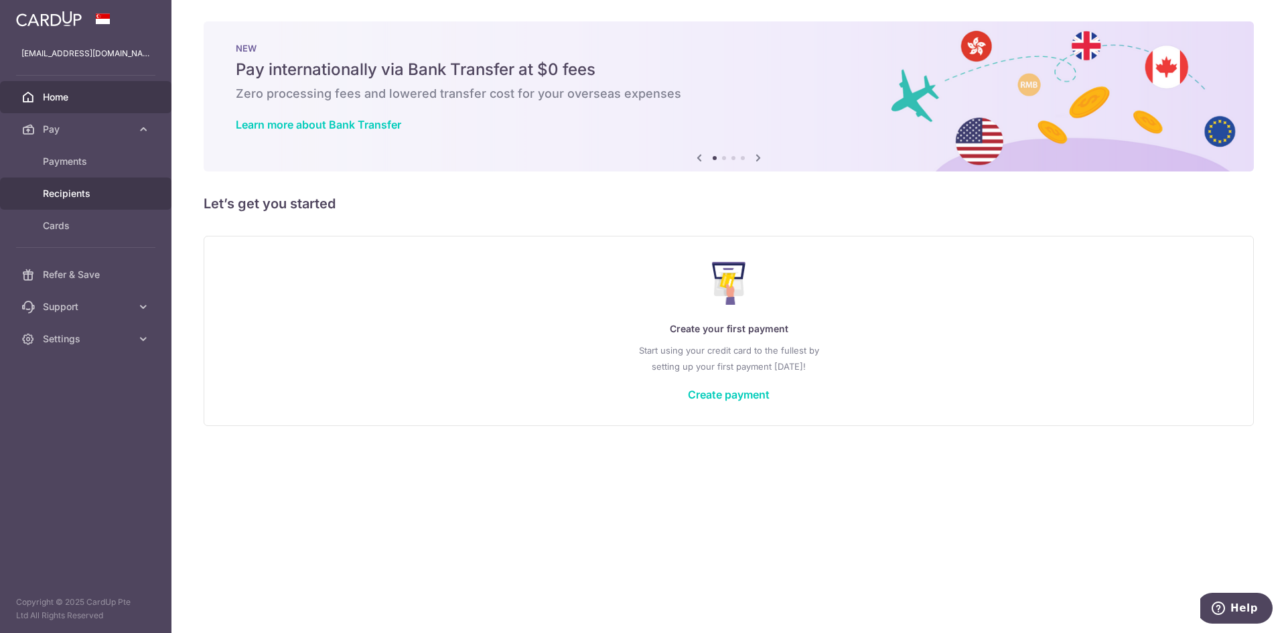
click at [90, 185] on link "Recipients" at bounding box center [85, 193] width 171 height 32
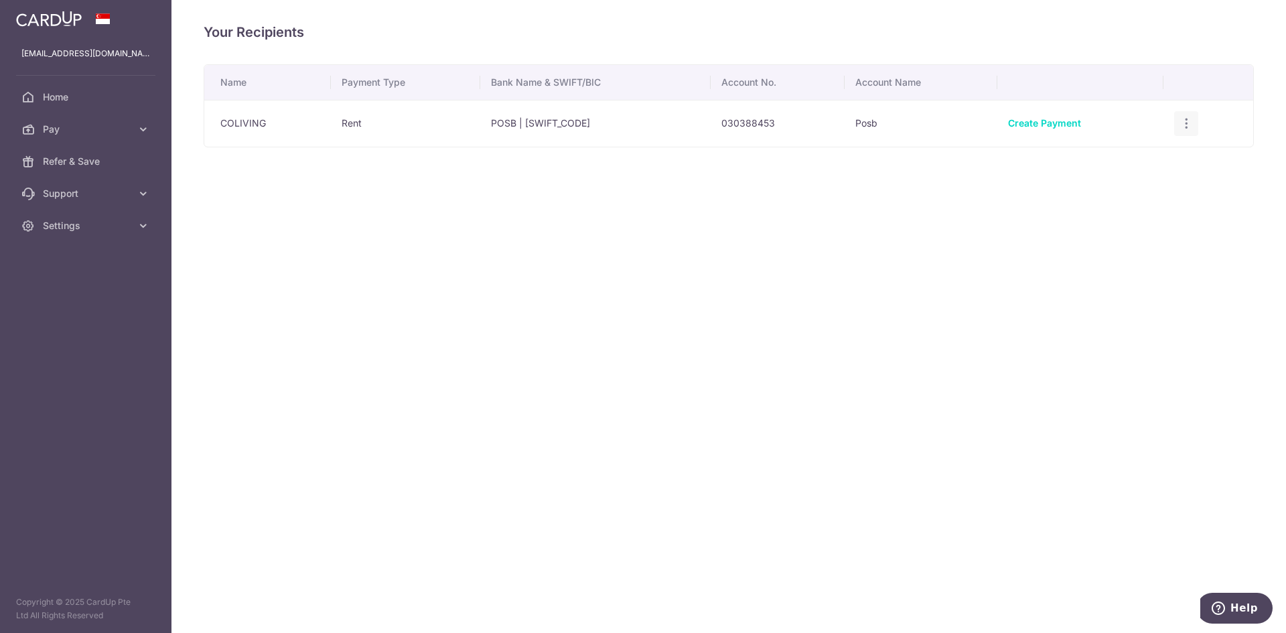
click at [1187, 125] on icon "button" at bounding box center [1186, 124] width 14 height 14
click at [1138, 161] on span "View/Edit" at bounding box center [1141, 161] width 91 height 16
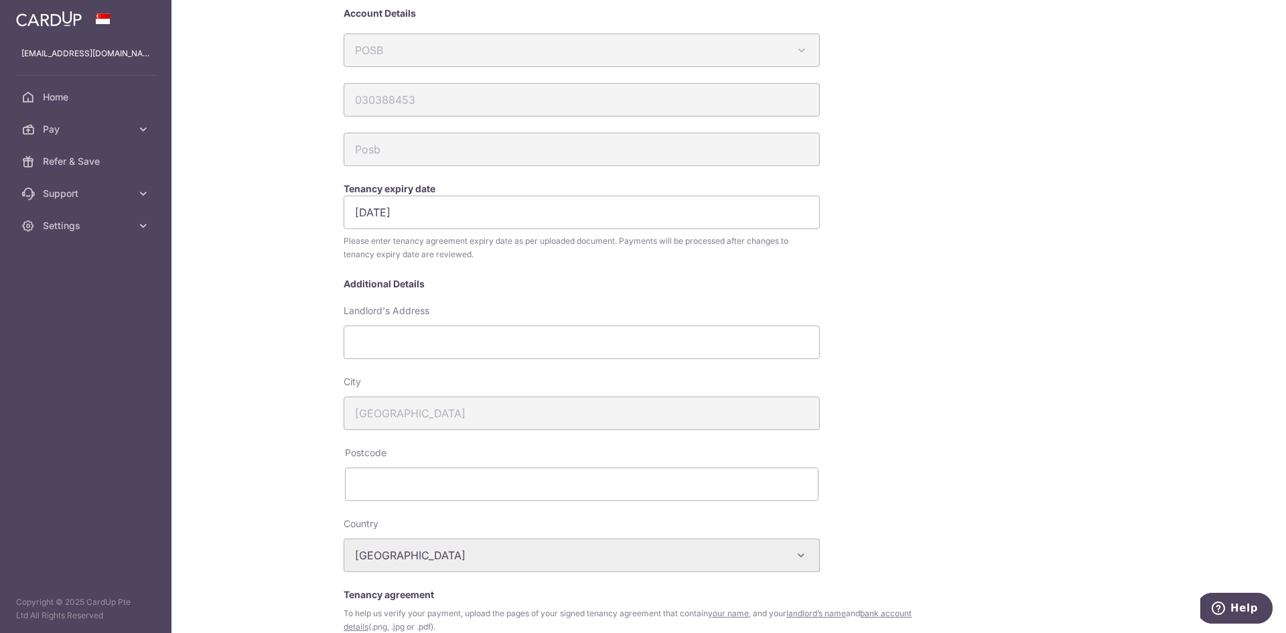
scroll to position [201, 0]
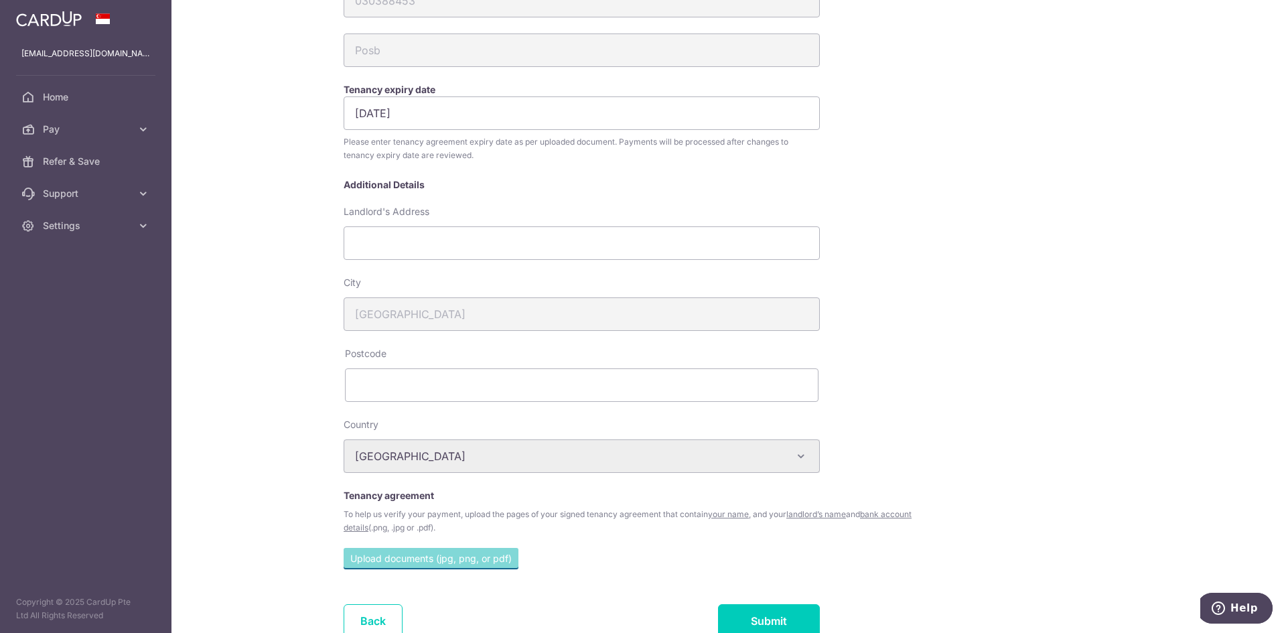
click at [630, 283] on div "City Singapore" at bounding box center [582, 303] width 476 height 55
click at [656, 255] on input "Landlord's Address" at bounding box center [582, 242] width 476 height 33
click at [660, 252] on input "Landlord's Address" at bounding box center [582, 242] width 476 height 33
click at [601, 246] on input "Landlord's Address" at bounding box center [582, 242] width 476 height 33
type input "[GEOGRAPHIC_DATA]"
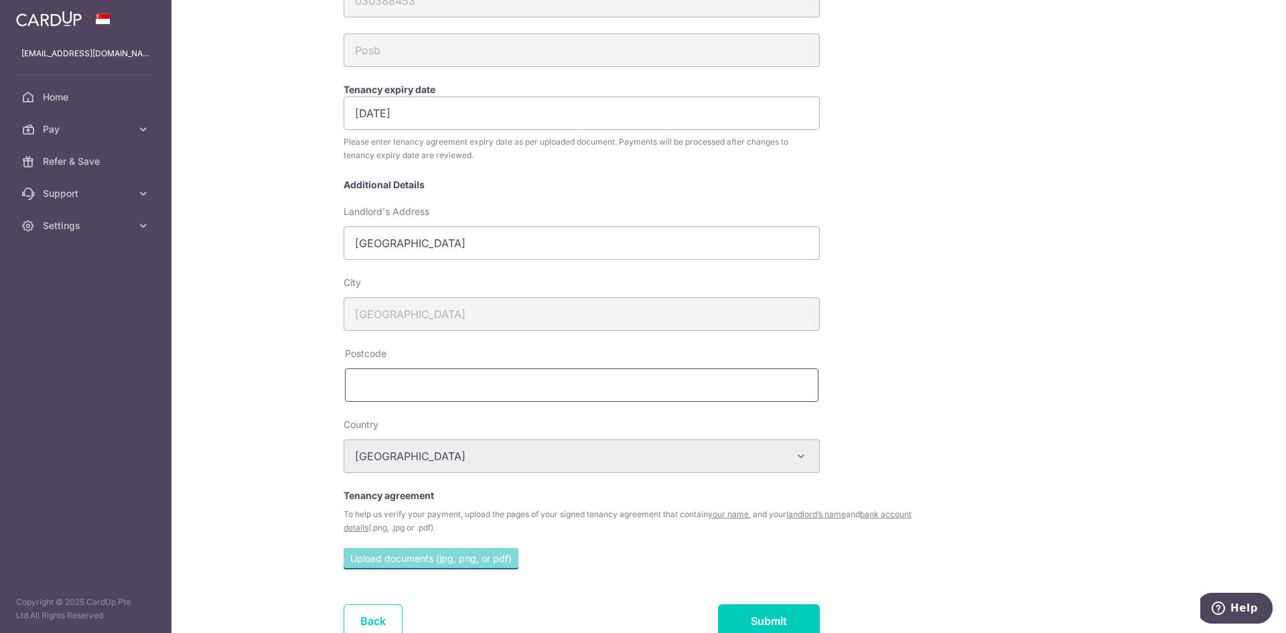
click at [419, 394] on input "text" at bounding box center [582, 384] width 474 height 33
type input "408933"
click at [322, 400] on div "My recipients COLIVING COLIVING Account Details POSB Australia & New Zealand Ba…" at bounding box center [728, 316] width 1114 height 633
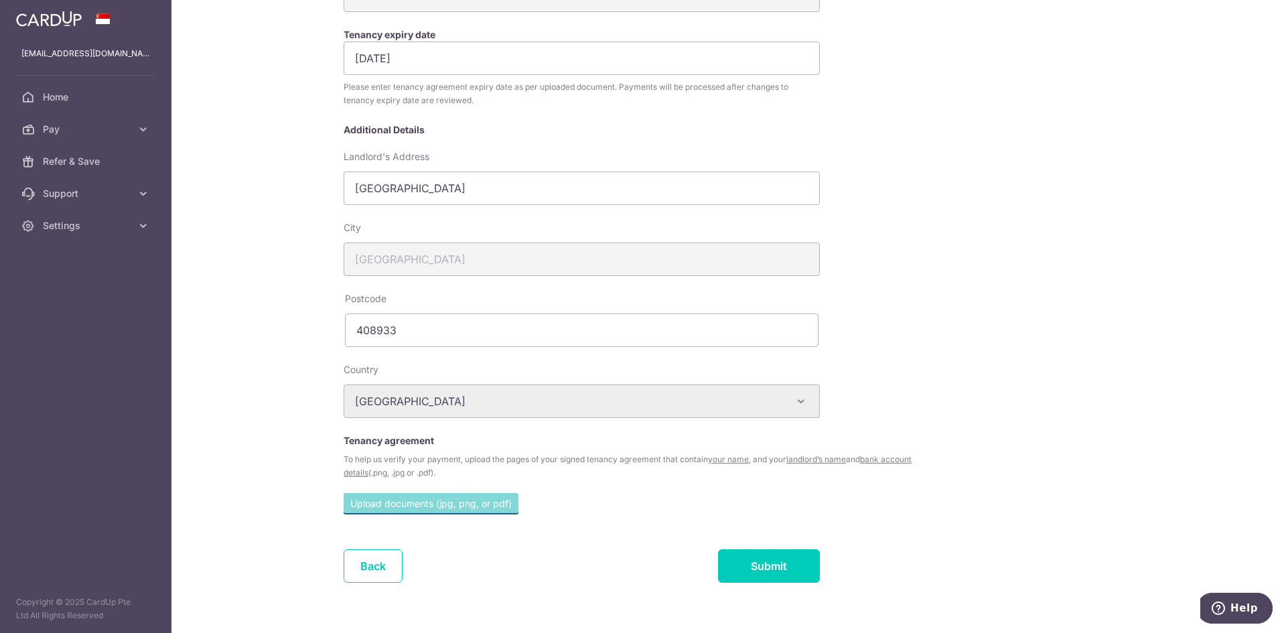
scroll to position [285, 0]
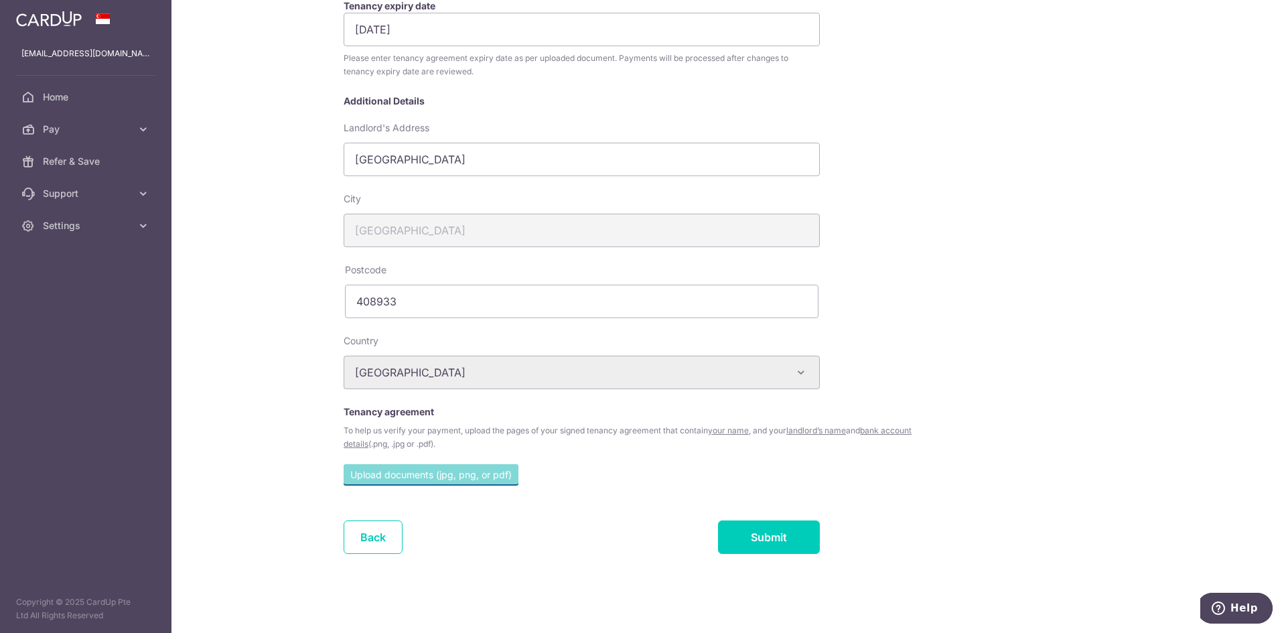
drag, startPoint x: 784, startPoint y: 441, endPoint x: 808, endPoint y: 441, distance: 24.1
click at [808, 441] on div "To help us verify your payment, upload the pages of your signed tenancy agreeme…" at bounding box center [631, 437] width 575 height 27
click at [82, 136] on link "Pay" at bounding box center [85, 129] width 171 height 32
click at [97, 190] on span "Recipients" at bounding box center [87, 193] width 88 height 13
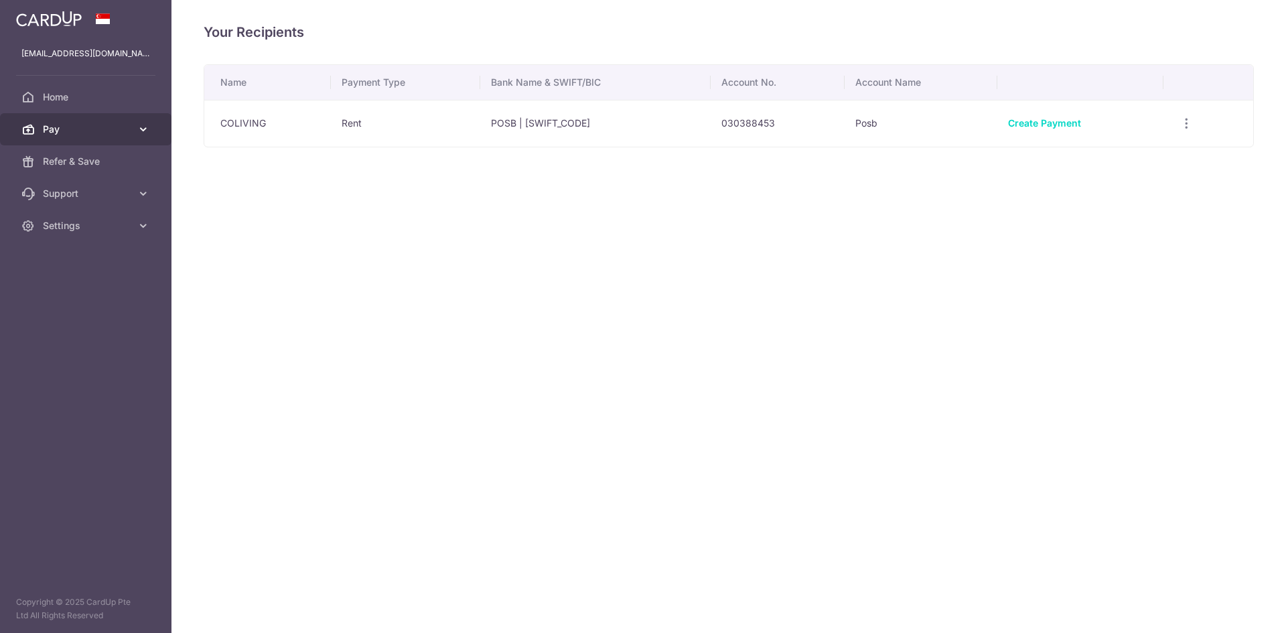
click at [90, 127] on span "Pay" at bounding box center [87, 129] width 88 height 13
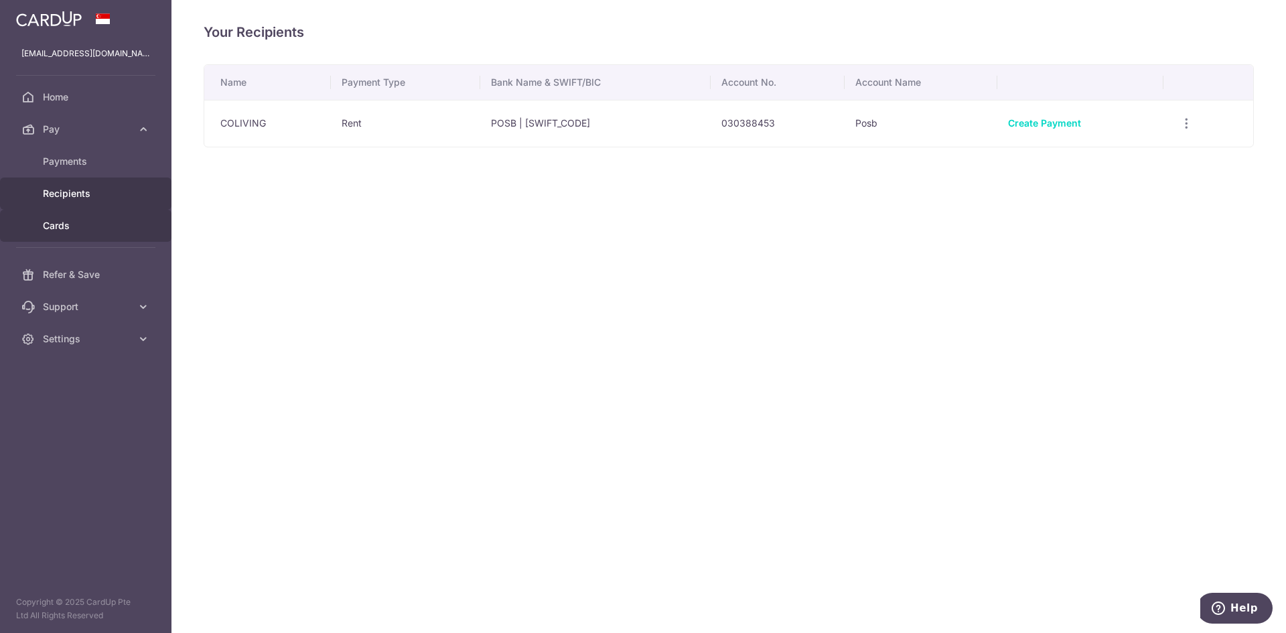
click at [73, 234] on link "Cards" at bounding box center [85, 226] width 171 height 32
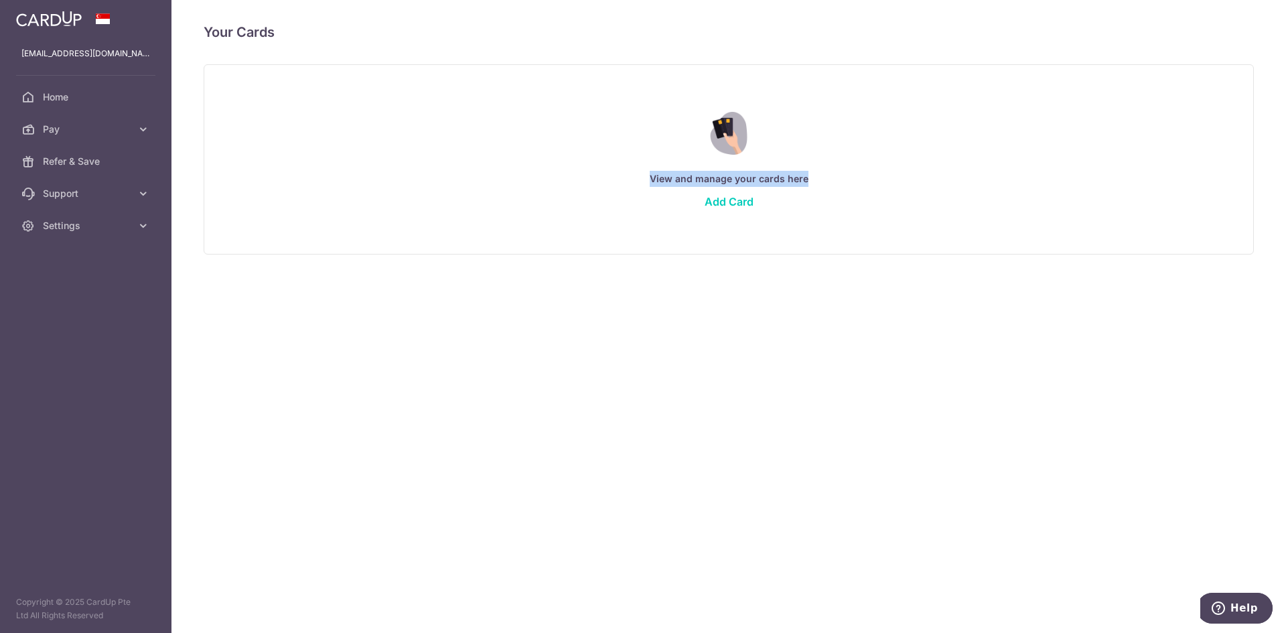
drag, startPoint x: 823, startPoint y: 180, endPoint x: 536, endPoint y: 180, distance: 287.3
click at [536, 180] on p "View and manage your cards here" at bounding box center [728, 179] width 995 height 16
click at [671, 198] on div "View and manage your cards here Add Card" at bounding box center [728, 159] width 1017 height 116
click at [723, 195] on link "Add Card" at bounding box center [729, 201] width 49 height 13
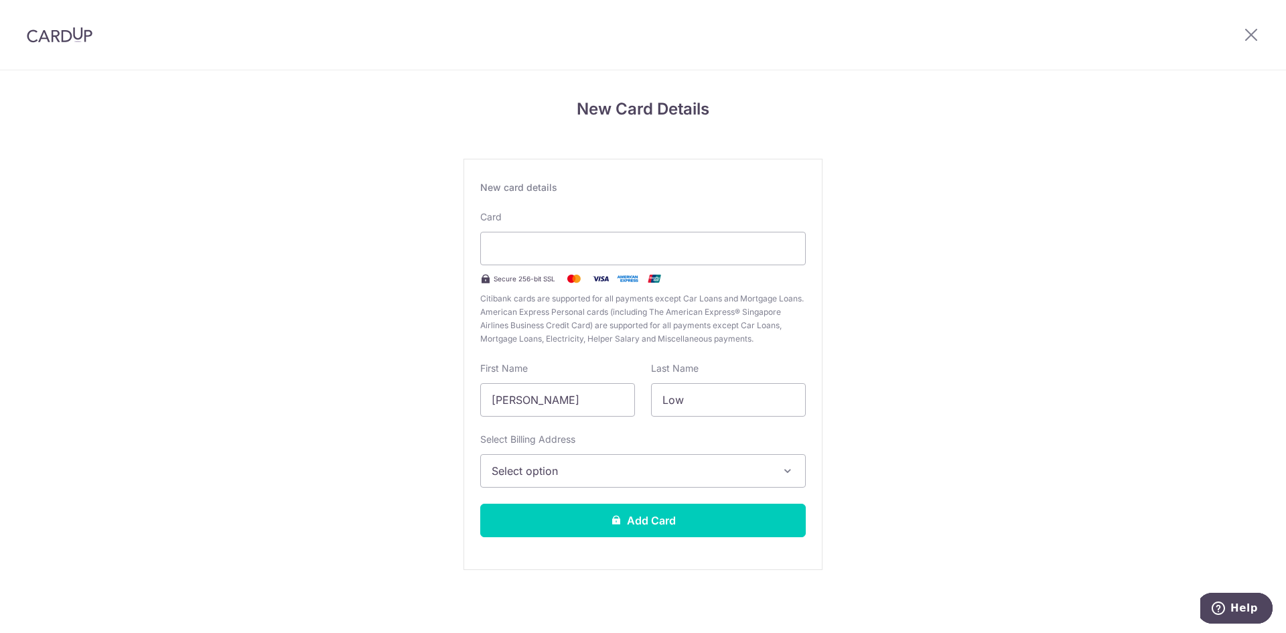
click at [970, 264] on div "New Card Details New card details Card Secure 256-bit SSL Citibank cards are su…" at bounding box center [643, 351] width 1286 height 563
click at [545, 459] on button "Select option" at bounding box center [643, 470] width 326 height 33
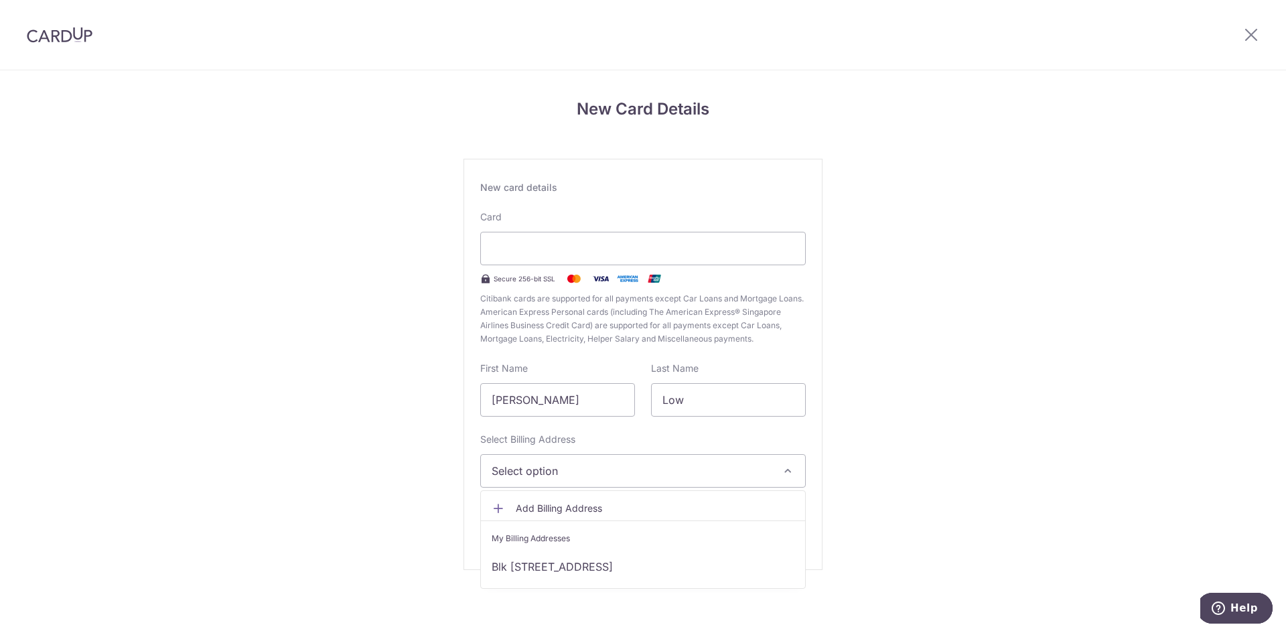
click at [347, 514] on div "New Card Details New card details Card Secure 256-bit SSL Citibank cards are su…" at bounding box center [643, 351] width 1286 height 563
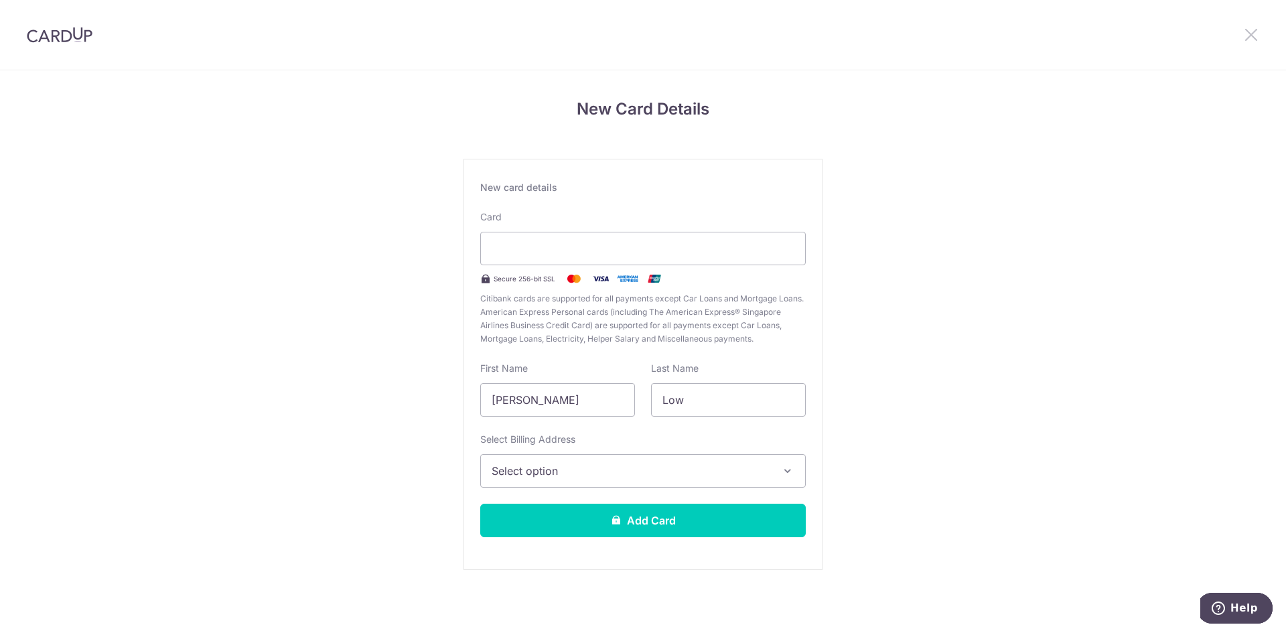
drag, startPoint x: 1248, startPoint y: 37, endPoint x: 1090, endPoint y: 10, distance: 160.3
click at [1248, 37] on icon at bounding box center [1251, 34] width 16 height 17
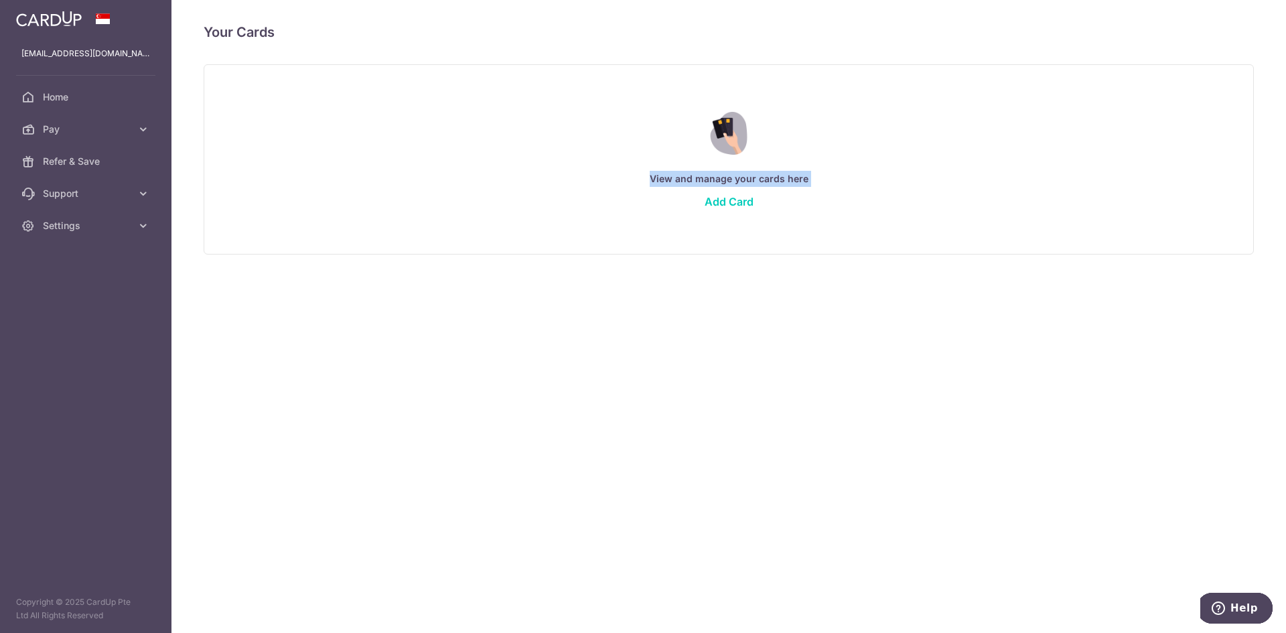
drag, startPoint x: 648, startPoint y: 178, endPoint x: 902, endPoint y: 240, distance: 261.4
click at [902, 240] on div "View and manage your cards here Add Card" at bounding box center [729, 159] width 1050 height 190
click at [131, 230] on span "Settings" at bounding box center [87, 225] width 88 height 13
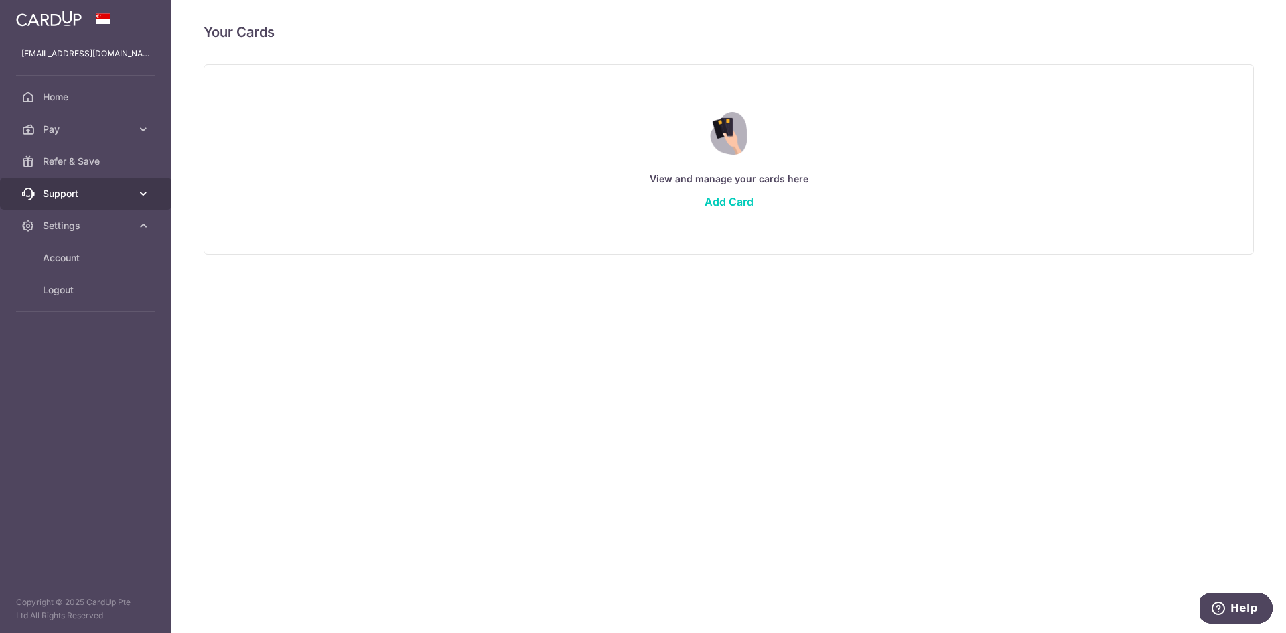
click at [143, 194] on icon at bounding box center [143, 193] width 13 height 13
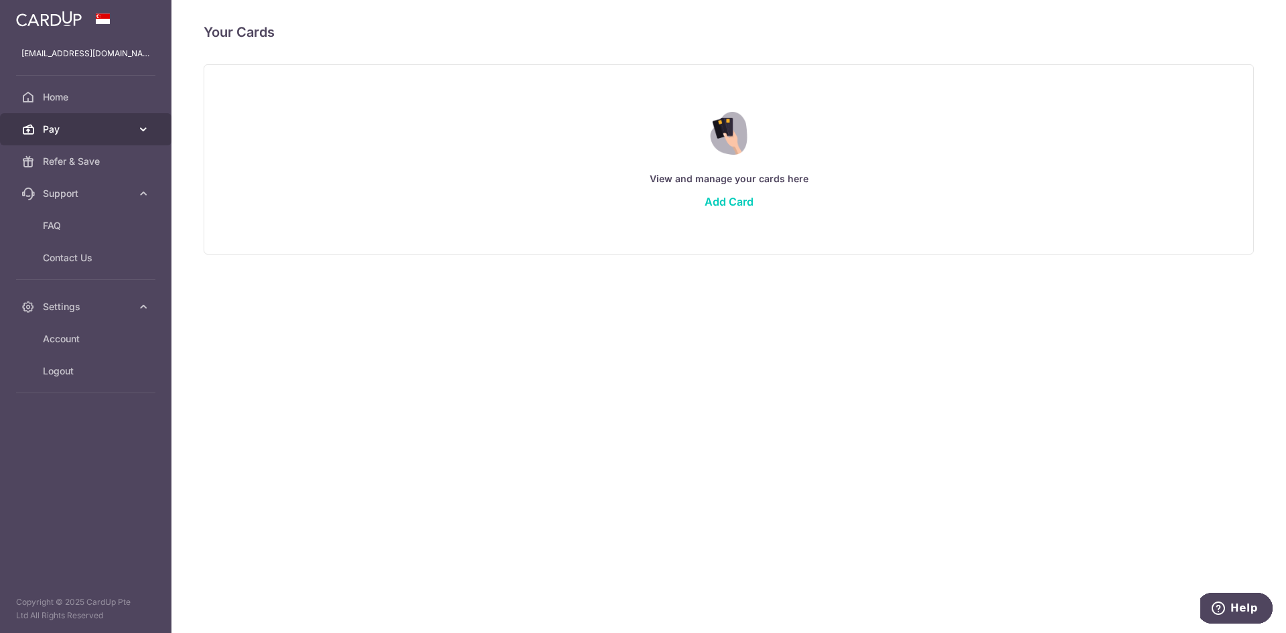
click at [129, 119] on link "Pay" at bounding box center [85, 129] width 171 height 32
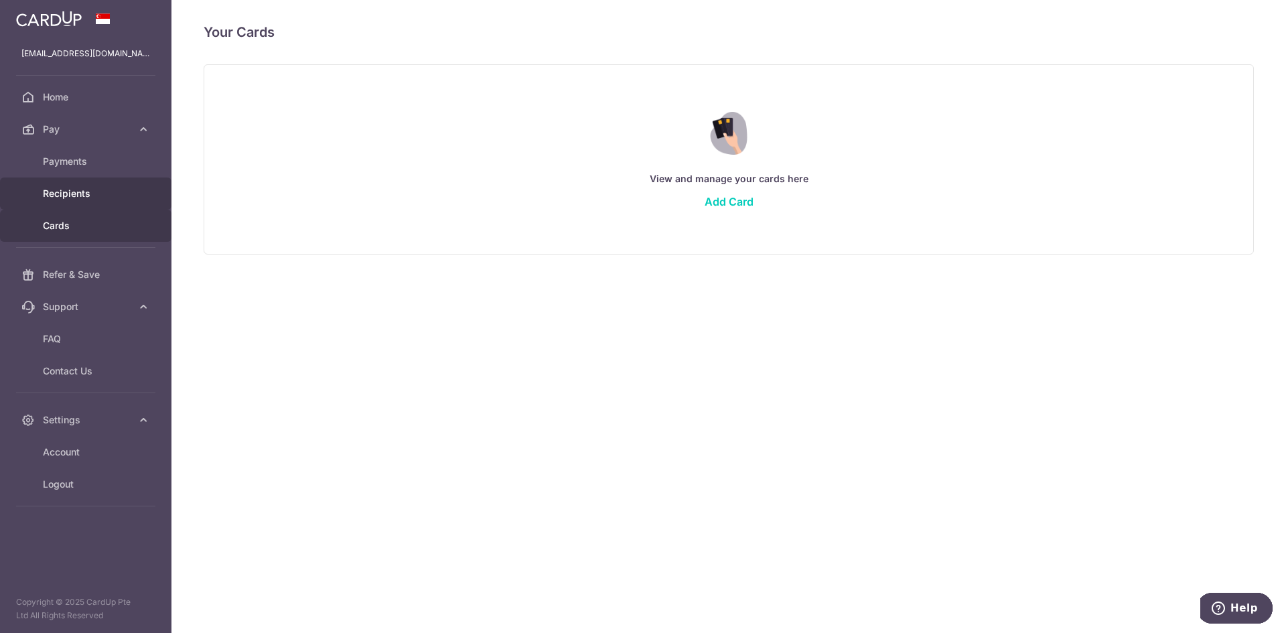
click at [115, 199] on span "Recipients" at bounding box center [87, 193] width 88 height 13
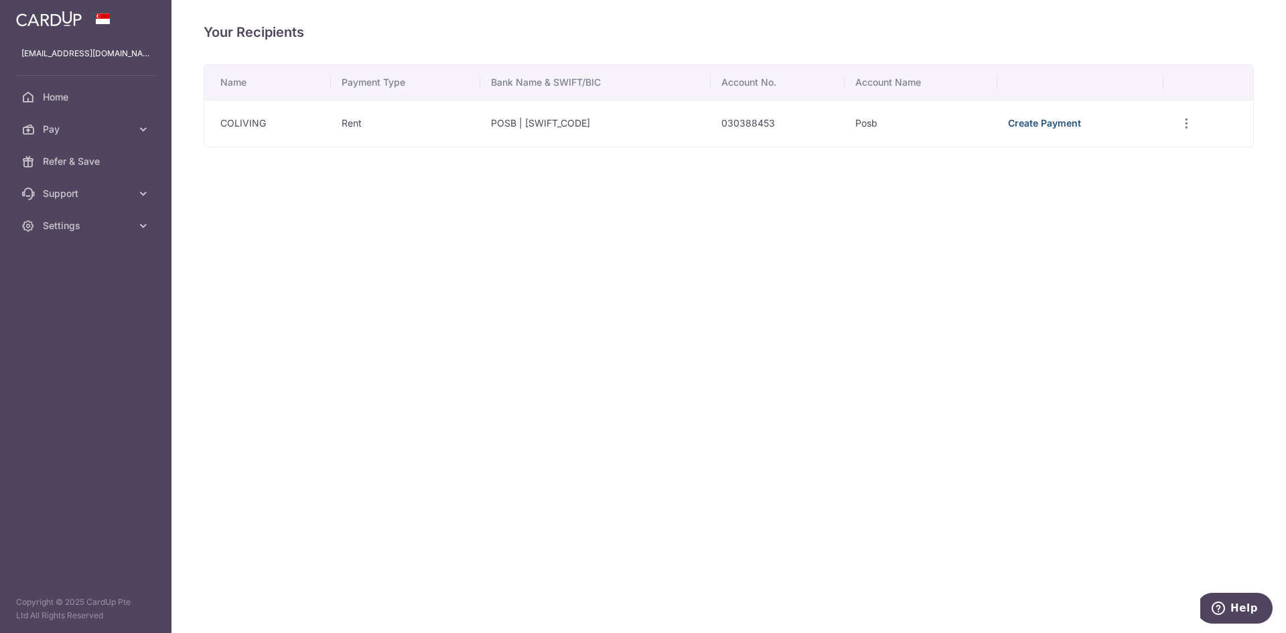
click at [1058, 121] on link "Create Payment" at bounding box center [1044, 122] width 73 height 11
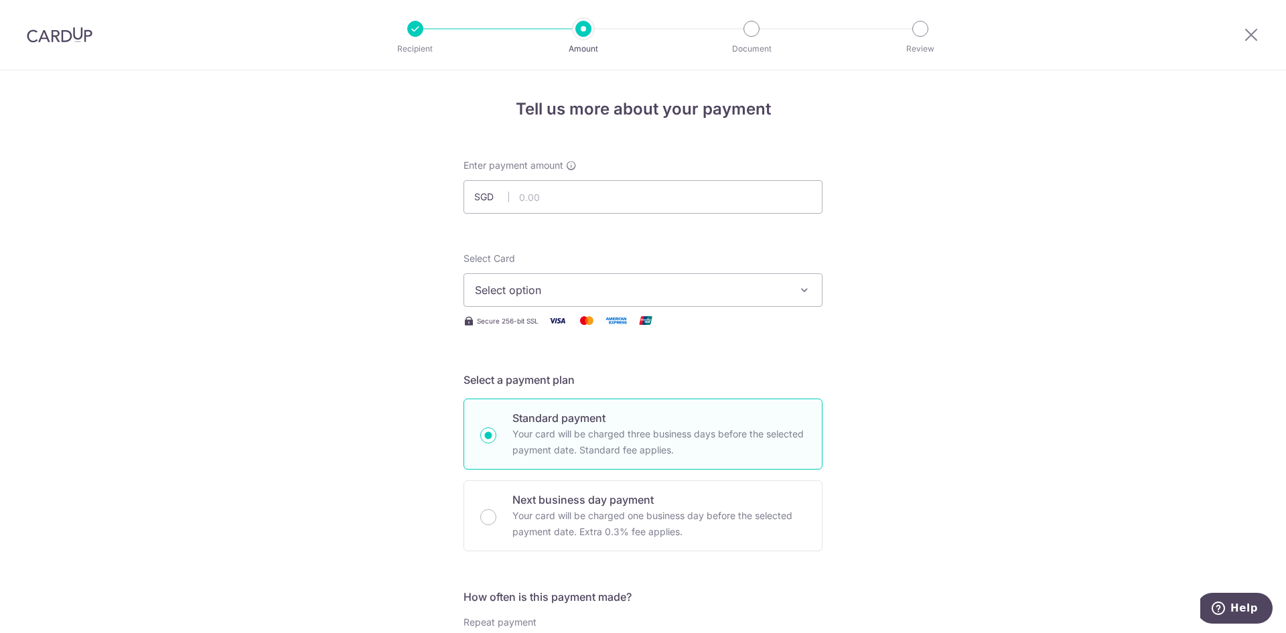
click at [637, 192] on input "text" at bounding box center [642, 196] width 359 height 33
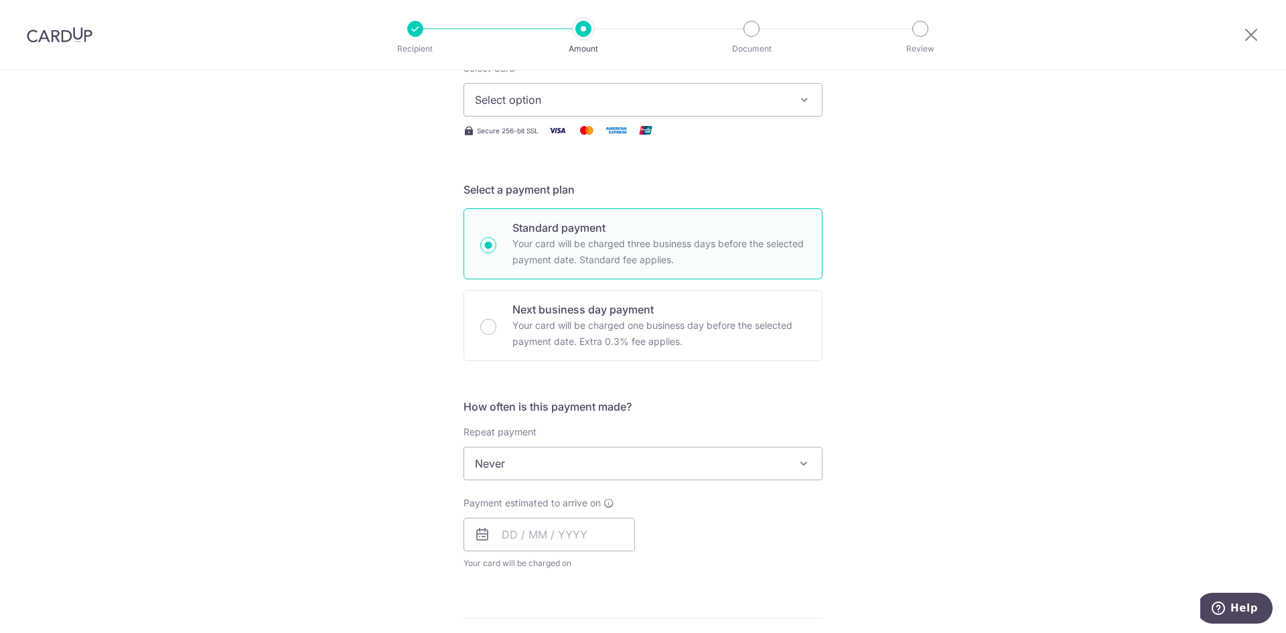
scroll to position [268, 0]
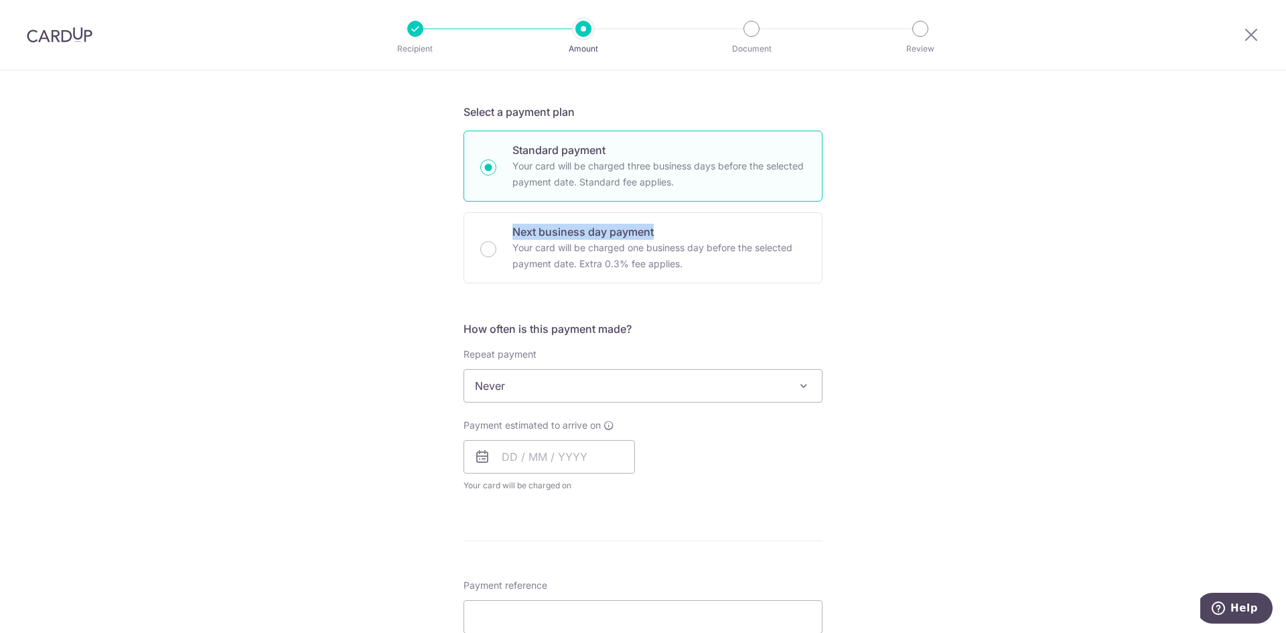
drag, startPoint x: 328, startPoint y: 234, endPoint x: 970, endPoint y: 238, distance: 642.3
click at [970, 238] on div "Tell us more about your payment Enter payment amount SGD Select Card Select opt…" at bounding box center [643, 408] width 1286 height 1212
click at [927, 297] on div "Tell us more about your payment Enter payment amount SGD Select Card Select opt…" at bounding box center [643, 408] width 1286 height 1212
click at [522, 399] on span "Never" at bounding box center [643, 386] width 358 height 32
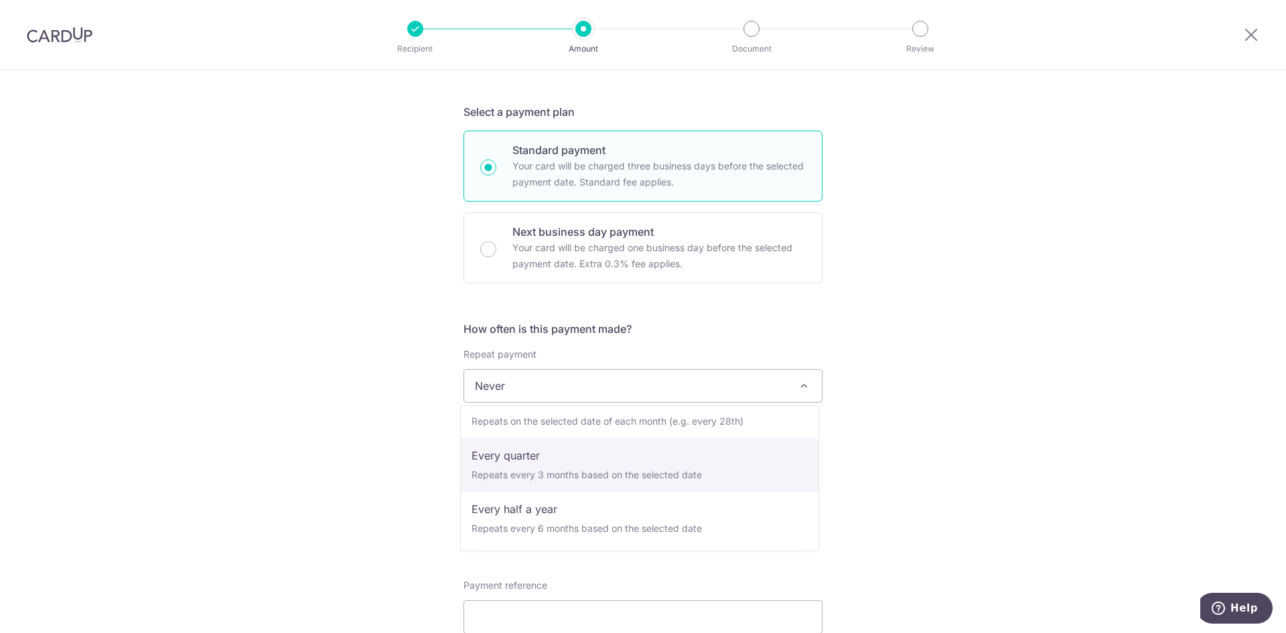
scroll to position [67, 0]
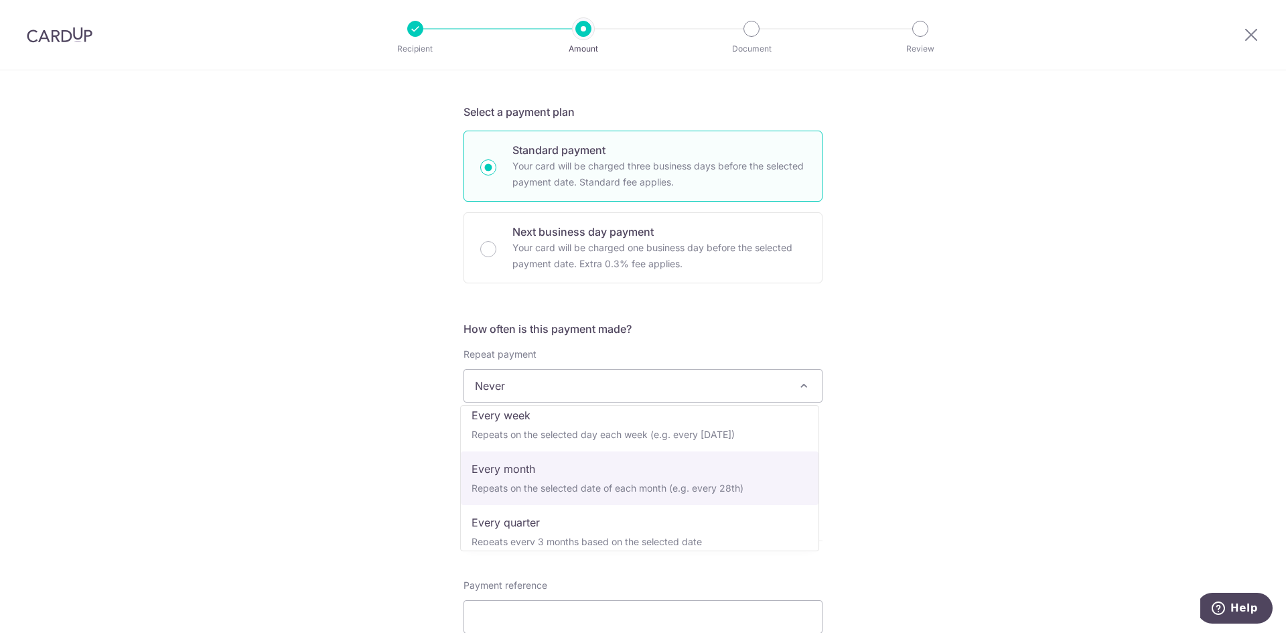
select select "3"
type input "[DATE]"
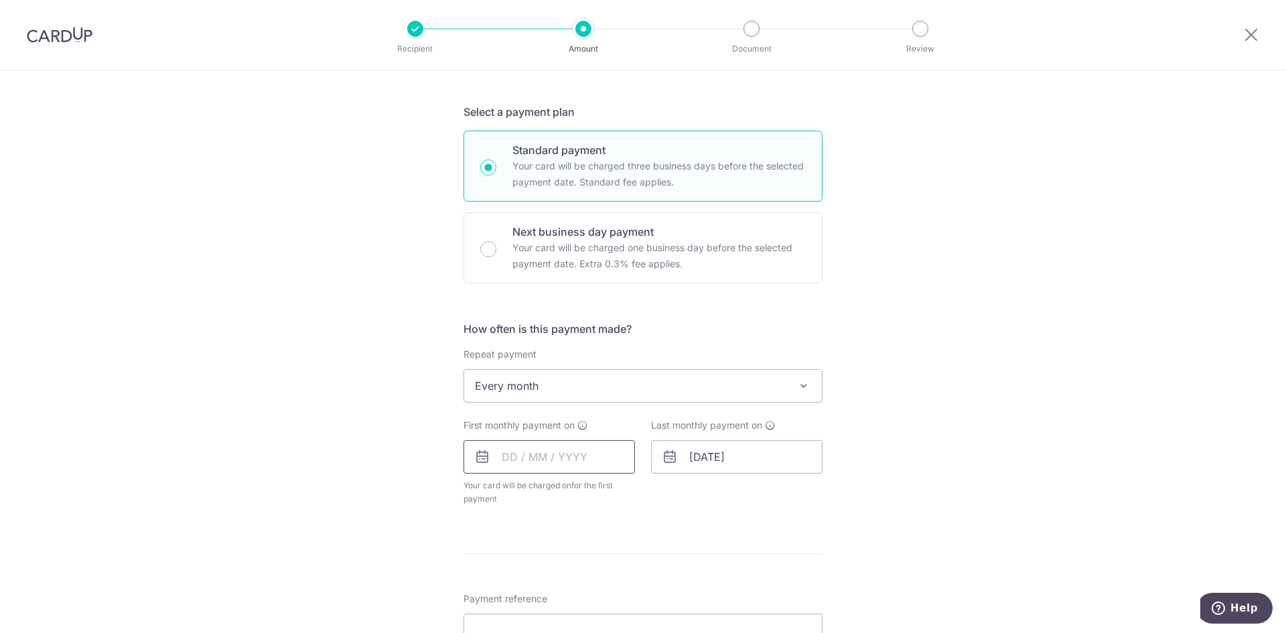
click at [518, 454] on input "text" at bounding box center [548, 456] width 171 height 33
click at [504, 463] on input "text" at bounding box center [548, 456] width 171 height 33
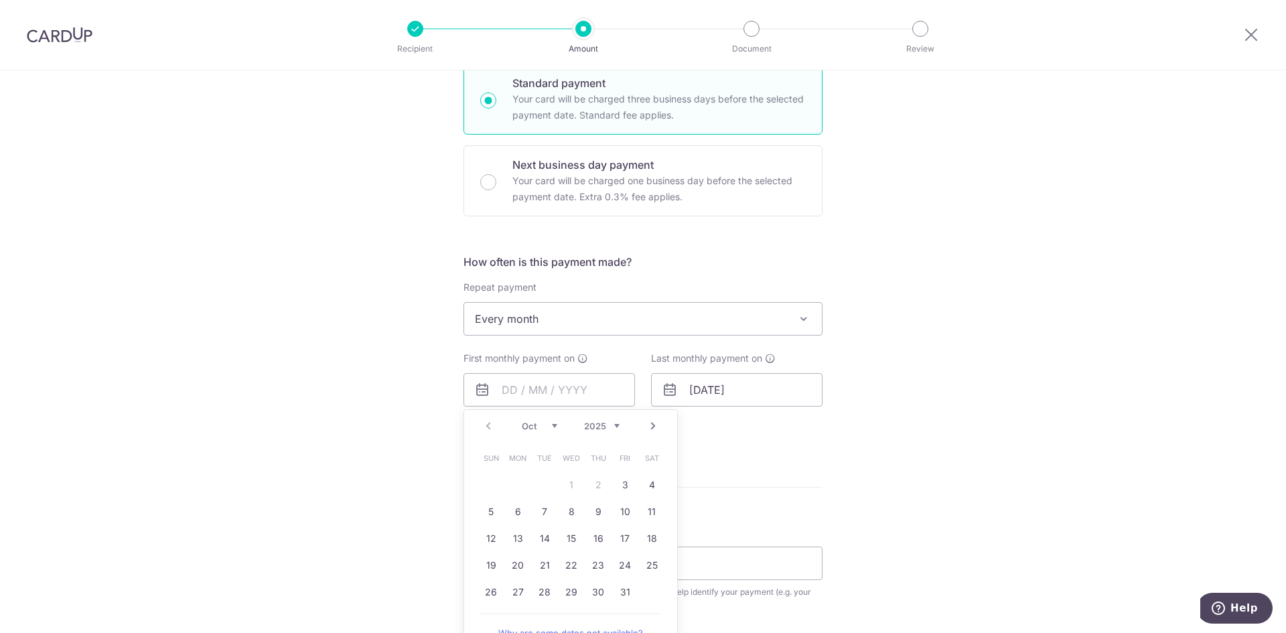
click at [650, 425] on link "Next" at bounding box center [653, 426] width 16 height 16
click at [598, 564] on link "20" at bounding box center [597, 565] width 21 height 21
type input "[DATE]"
